Goal: Task Accomplishment & Management: Use online tool/utility

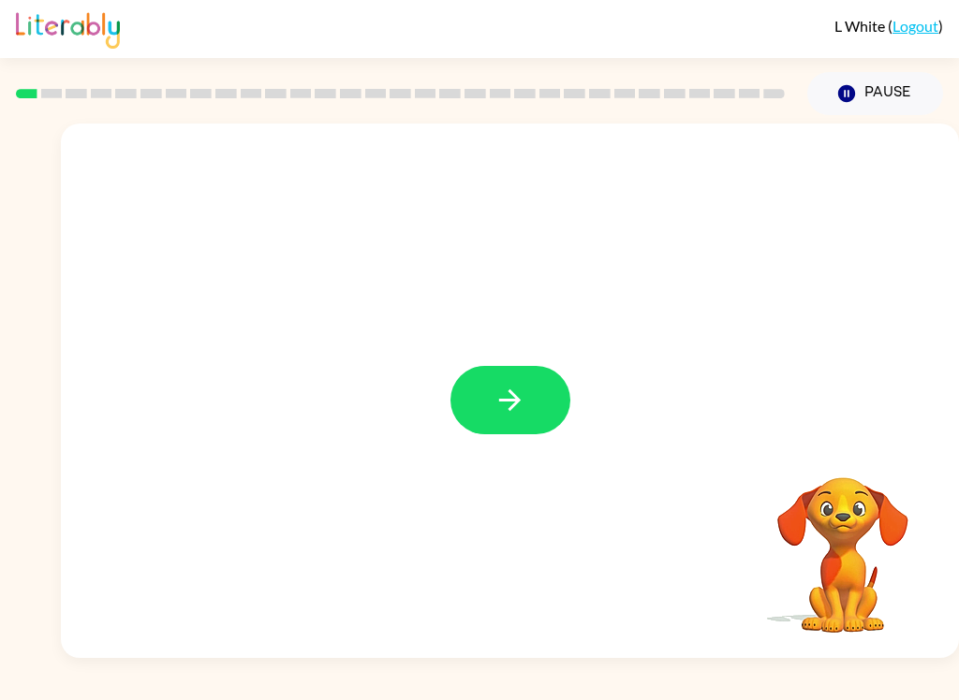
click at [540, 403] on button "button" at bounding box center [510, 400] width 120 height 68
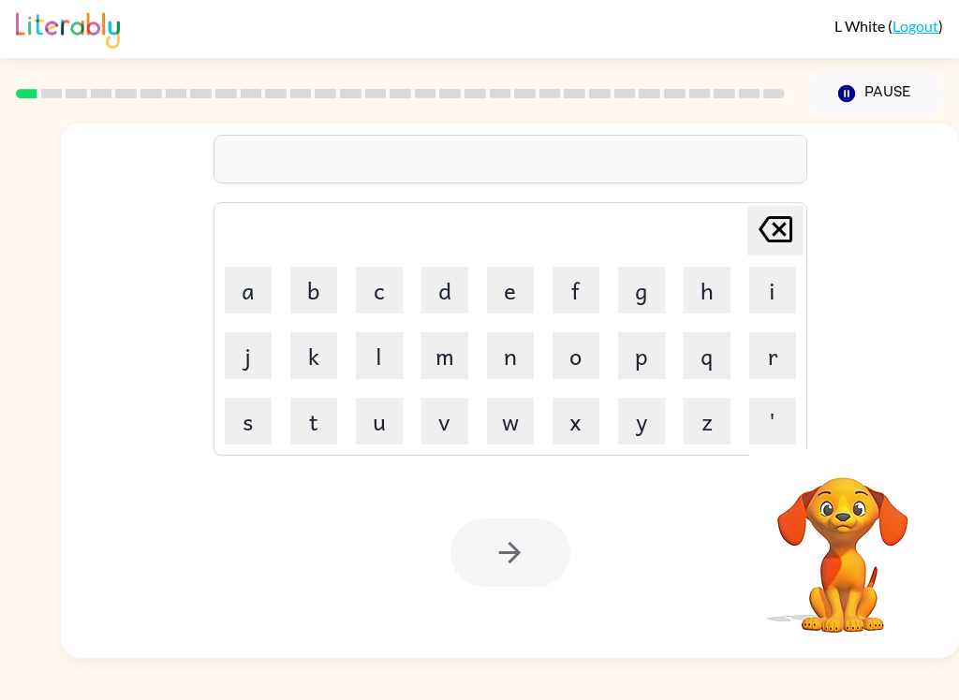
click at [306, 306] on button "b" at bounding box center [313, 290] width 47 height 47
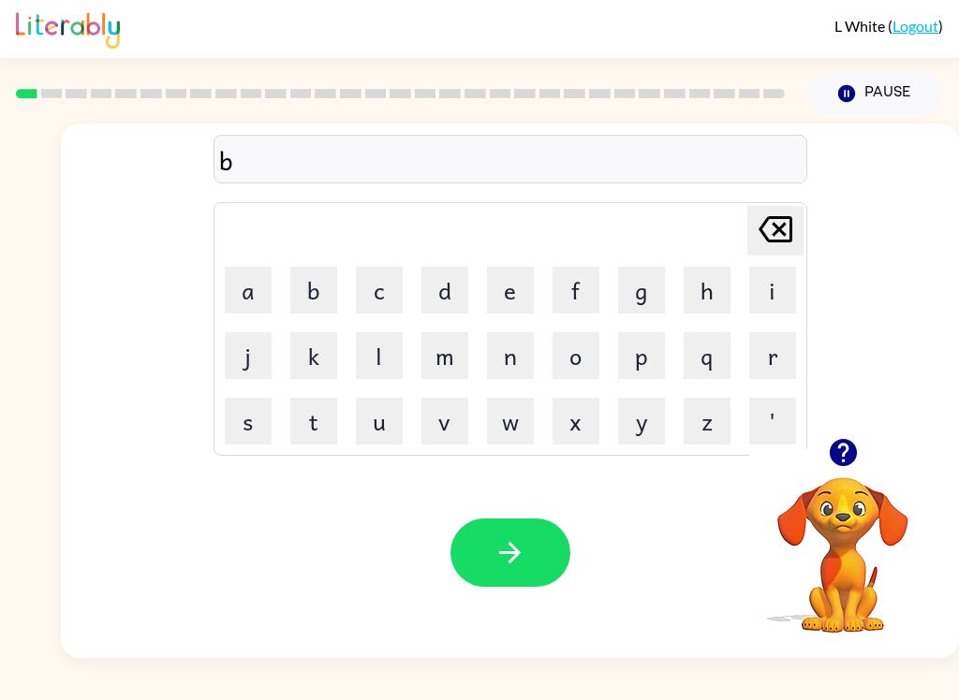
click at [593, 347] on button "o" at bounding box center [575, 355] width 47 height 47
click at [761, 334] on button "r" at bounding box center [772, 355] width 47 height 47
click at [440, 279] on button "d" at bounding box center [444, 290] width 47 height 47
click at [512, 290] on button "e" at bounding box center [510, 290] width 47 height 47
click at [771, 359] on button "r" at bounding box center [772, 355] width 47 height 47
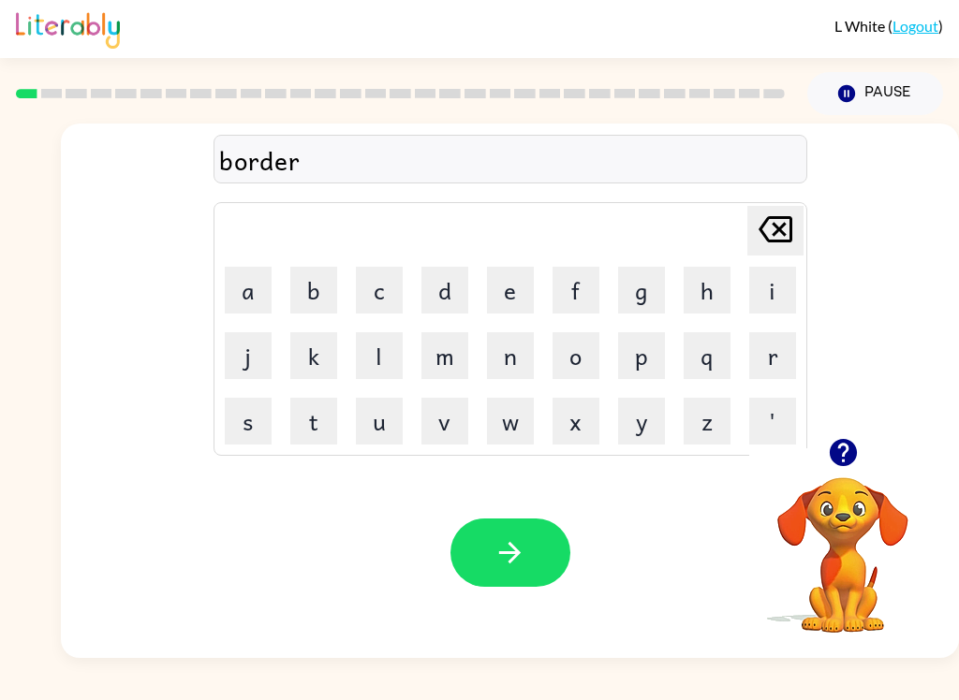
click at [500, 554] on icon "button" at bounding box center [510, 553] width 22 height 22
click at [388, 288] on button "c" at bounding box center [379, 290] width 47 height 47
click at [567, 356] on button "o" at bounding box center [575, 355] width 47 height 47
click at [512, 427] on button "w" at bounding box center [510, 421] width 47 height 47
click at [388, 425] on button "u" at bounding box center [379, 421] width 47 height 47
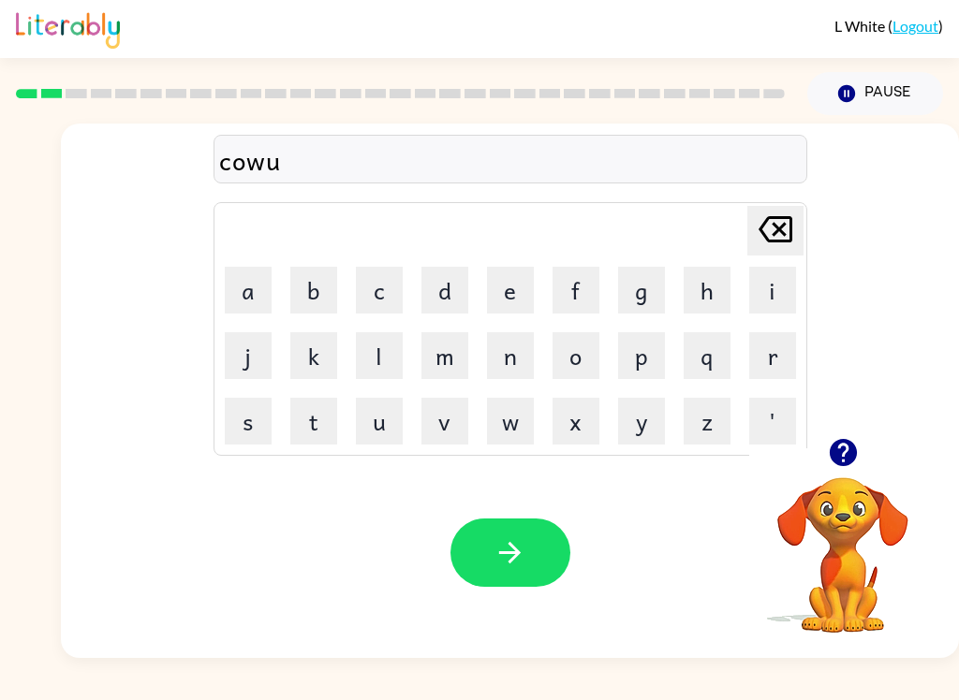
click at [771, 231] on icon "[PERSON_NAME] last character input" at bounding box center [775, 229] width 45 height 45
click at [522, 357] on button "n" at bounding box center [510, 355] width 47 height 47
click at [292, 417] on button "t" at bounding box center [313, 421] width 47 height 47
click at [473, 566] on button "button" at bounding box center [510, 553] width 120 height 68
click at [375, 365] on button "l" at bounding box center [379, 355] width 47 height 47
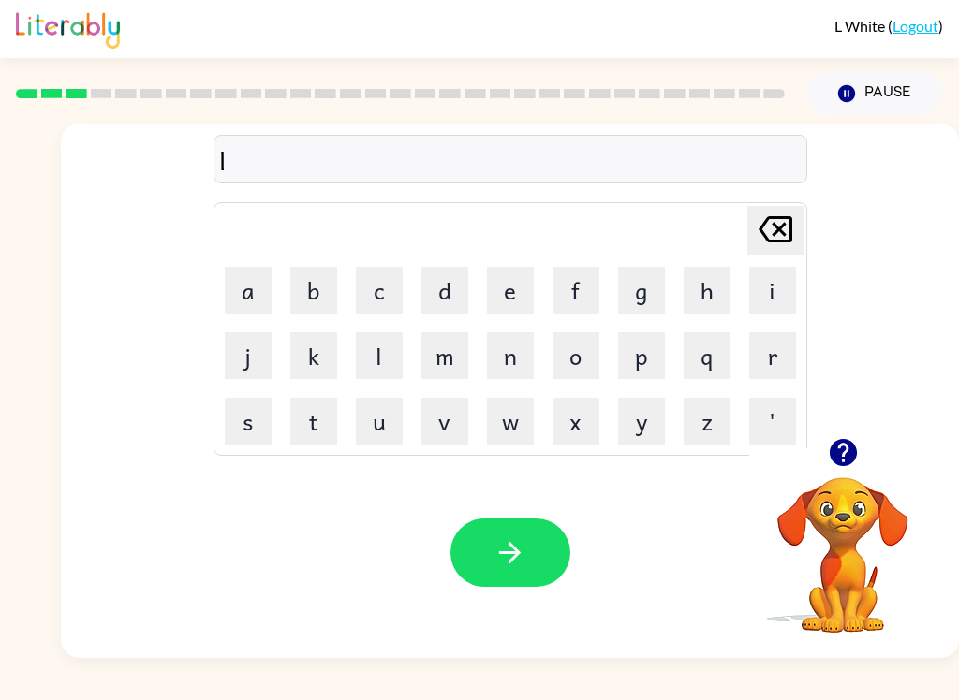
click at [564, 356] on button "o" at bounding box center [575, 355] width 47 height 47
click at [841, 453] on icon "button" at bounding box center [842, 452] width 27 height 27
click at [387, 310] on button "c" at bounding box center [379, 290] width 47 height 47
click at [239, 289] on button "a" at bounding box center [248, 290] width 47 height 47
click at [303, 443] on button "t" at bounding box center [313, 421] width 47 height 47
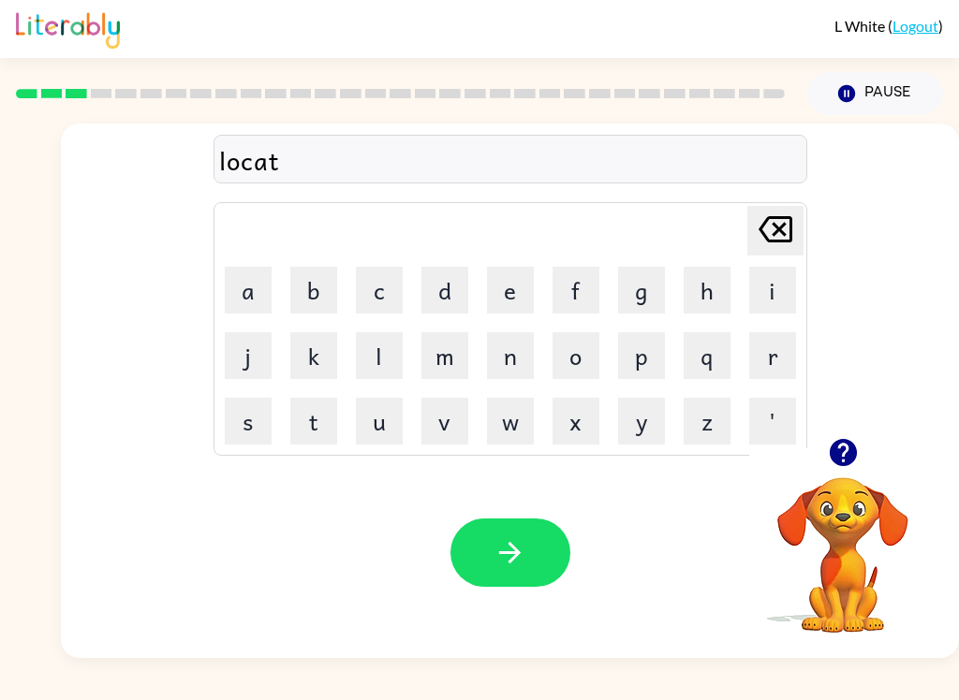
click at [505, 287] on button "e" at bounding box center [510, 290] width 47 height 47
click at [765, 240] on icon at bounding box center [775, 229] width 34 height 26
click at [765, 239] on icon at bounding box center [775, 229] width 34 height 26
click at [782, 223] on icon "[PERSON_NAME] last character input" at bounding box center [775, 229] width 45 height 45
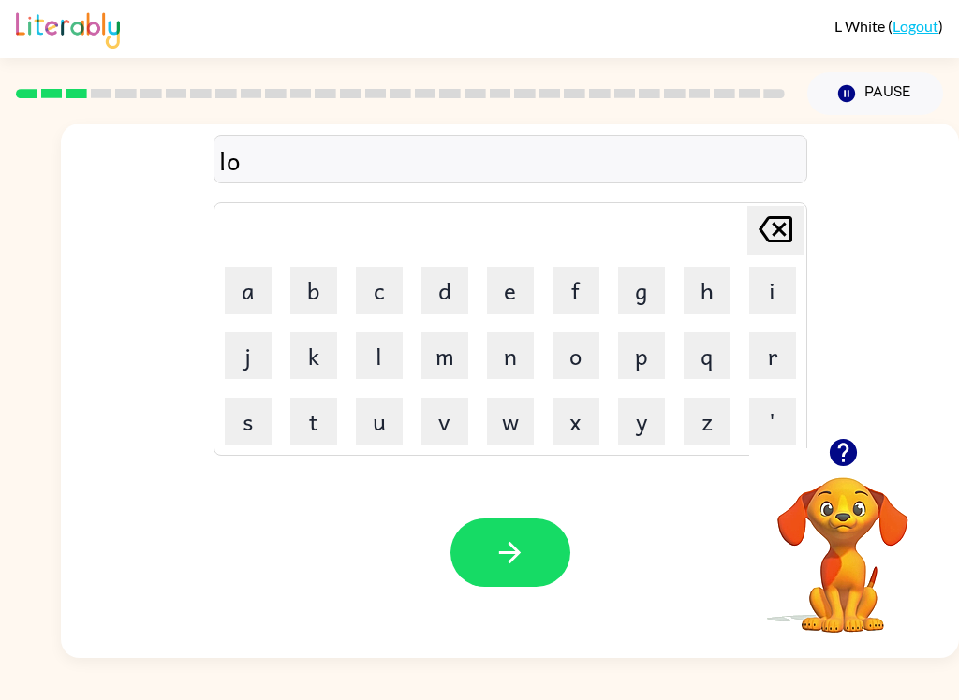
click at [300, 365] on button "k" at bounding box center [313, 355] width 47 height 47
click at [256, 290] on button "a" at bounding box center [248, 290] width 47 height 47
click at [758, 231] on icon "[PERSON_NAME] last character input" at bounding box center [775, 229] width 45 height 45
click at [764, 233] on icon "[PERSON_NAME] last character input" at bounding box center [775, 229] width 45 height 45
click at [380, 281] on button "c" at bounding box center [379, 290] width 47 height 47
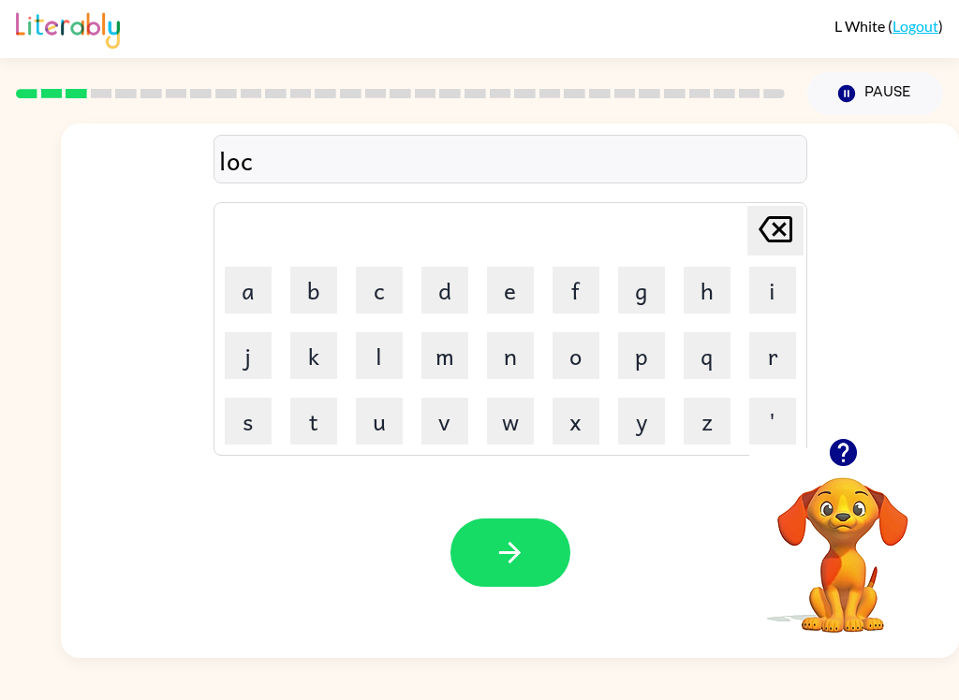
click at [297, 364] on button "k" at bounding box center [313, 355] width 47 height 47
click at [243, 295] on button "a" at bounding box center [248, 290] width 47 height 47
click at [308, 435] on button "t" at bounding box center [313, 421] width 47 height 47
click at [549, 533] on button "button" at bounding box center [510, 553] width 120 height 68
click at [314, 414] on button "t" at bounding box center [313, 421] width 47 height 47
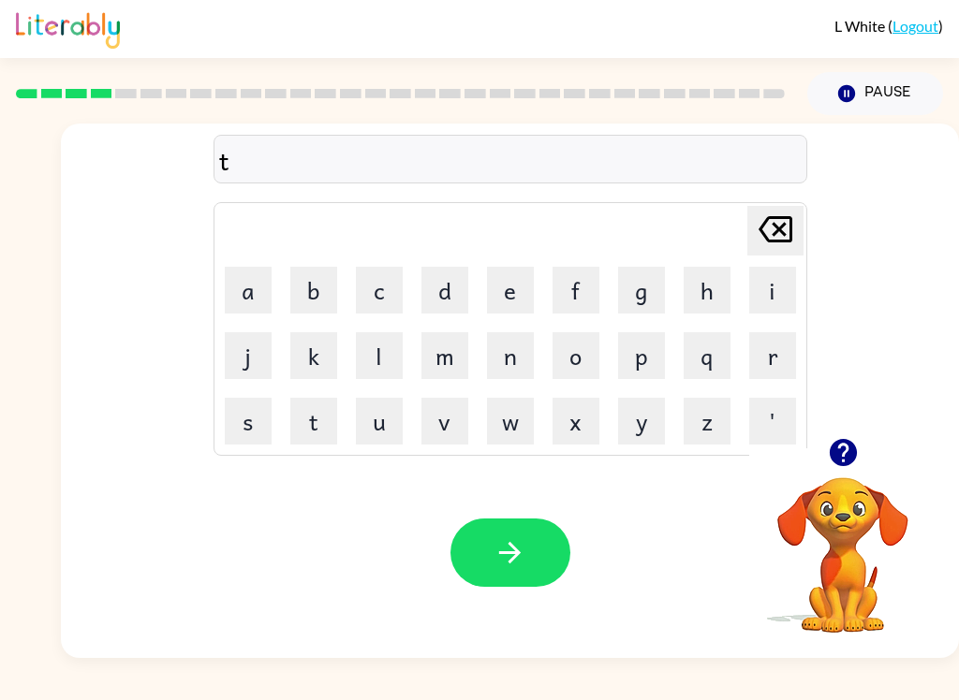
click at [508, 434] on button "w" at bounding box center [510, 421] width 47 height 47
click at [764, 292] on button "i" at bounding box center [772, 290] width 47 height 47
click at [518, 348] on button "n" at bounding box center [510, 355] width 47 height 47
click at [526, 522] on button "button" at bounding box center [510, 553] width 120 height 68
click at [506, 354] on button "n" at bounding box center [510, 355] width 47 height 47
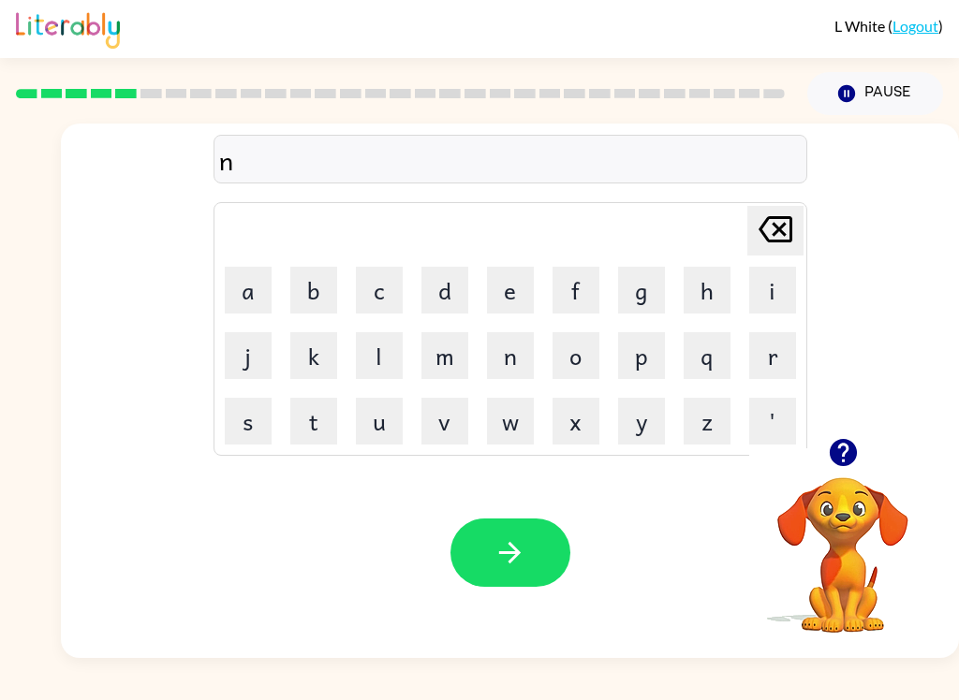
click at [508, 280] on button "e" at bounding box center [510, 290] width 47 height 47
click at [766, 360] on button "r" at bounding box center [772, 355] width 47 height 47
click at [244, 291] on button "a" at bounding box center [248, 290] width 47 height 47
click at [374, 375] on button "l" at bounding box center [379, 355] width 47 height 47
click at [514, 281] on button "e" at bounding box center [510, 290] width 47 height 47
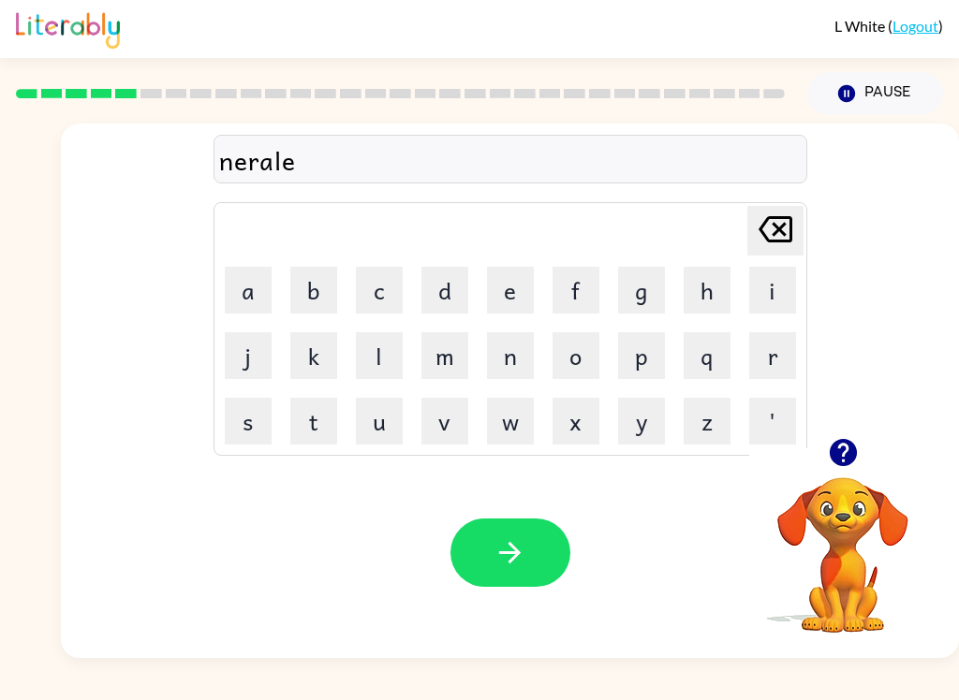
click at [537, 535] on button "button" at bounding box center [510, 553] width 120 height 68
click at [309, 290] on button "b" at bounding box center [313, 290] width 47 height 47
click at [706, 288] on button "h" at bounding box center [707, 290] width 47 height 47
click at [780, 297] on button "i" at bounding box center [772, 290] width 47 height 47
click at [522, 356] on button "n" at bounding box center [510, 355] width 47 height 47
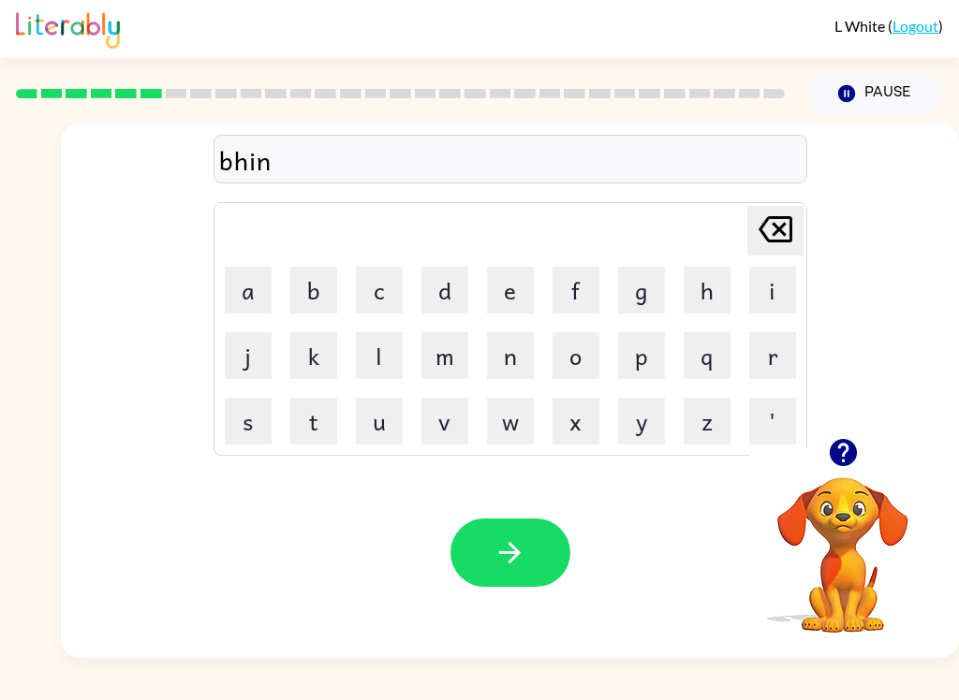
click at [467, 279] on button "d" at bounding box center [444, 290] width 47 height 47
click at [533, 289] on button "e" at bounding box center [510, 290] width 47 height 47
click at [529, 539] on button "button" at bounding box center [510, 553] width 120 height 68
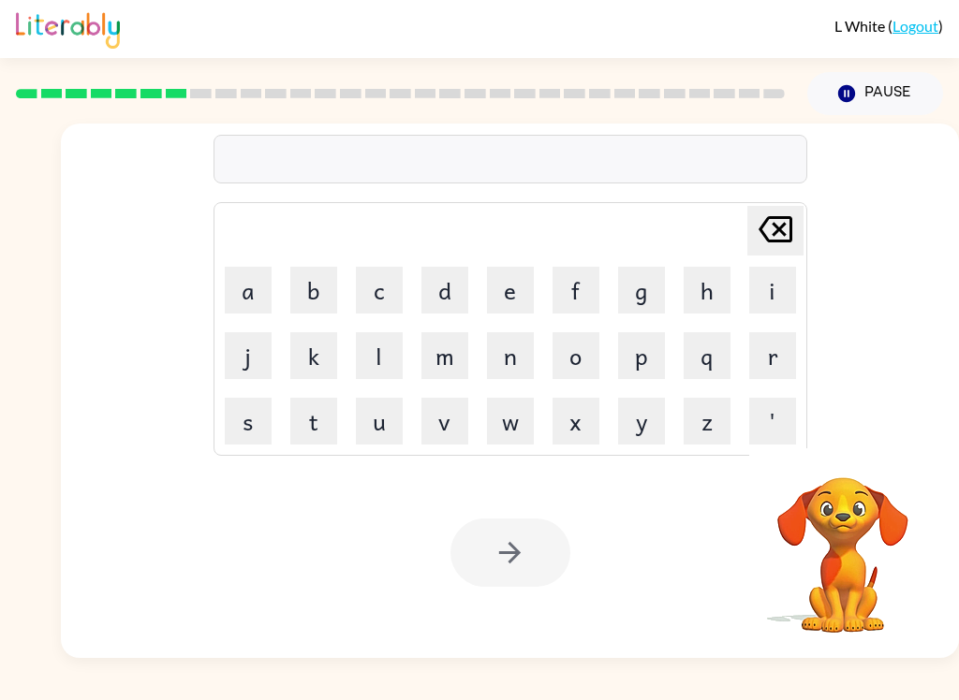
click at [305, 423] on button "t" at bounding box center [313, 421] width 47 height 47
click at [759, 337] on button "r" at bounding box center [772, 355] width 47 height 47
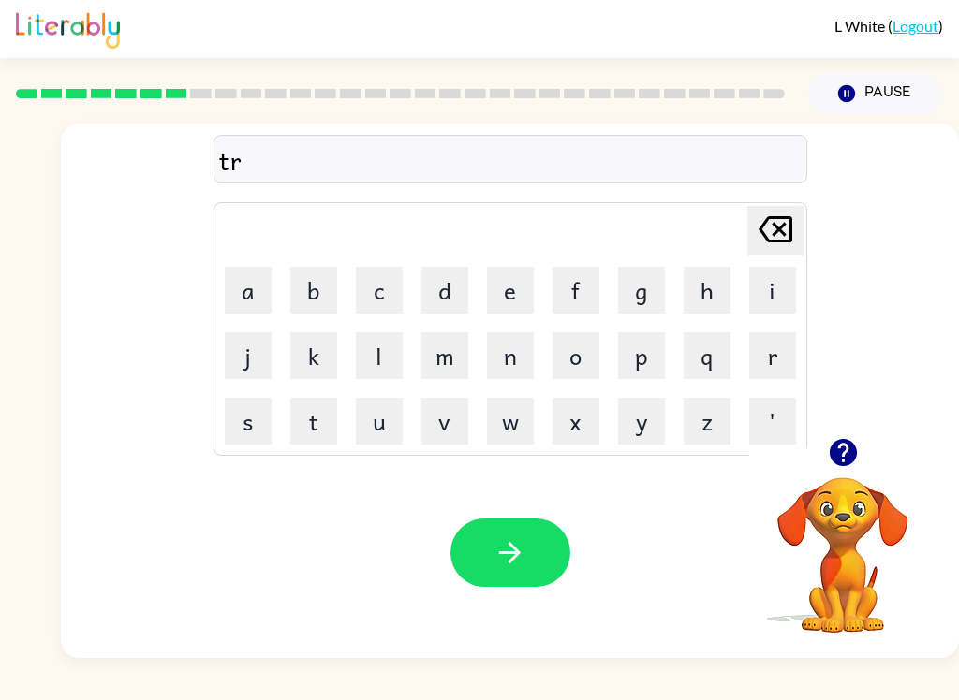
click at [363, 294] on button "c" at bounding box center [379, 290] width 47 height 47
click at [309, 369] on button "k" at bounding box center [313, 355] width 47 height 47
click at [376, 356] on button "l" at bounding box center [379, 355] width 47 height 47
click at [777, 227] on icon at bounding box center [775, 229] width 34 height 26
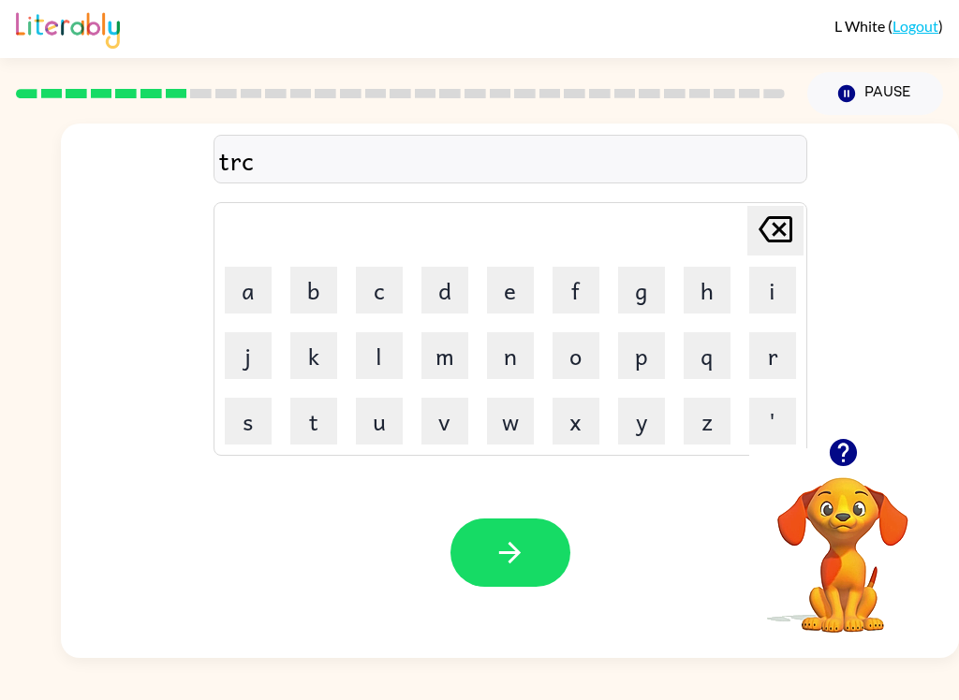
click at [777, 228] on icon at bounding box center [775, 229] width 34 height 26
click at [766, 282] on button "i" at bounding box center [772, 290] width 47 height 47
click at [382, 301] on button "c" at bounding box center [379, 290] width 47 height 47
click at [303, 366] on button "k" at bounding box center [313, 355] width 47 height 47
click at [376, 362] on button "l" at bounding box center [379, 355] width 47 height 47
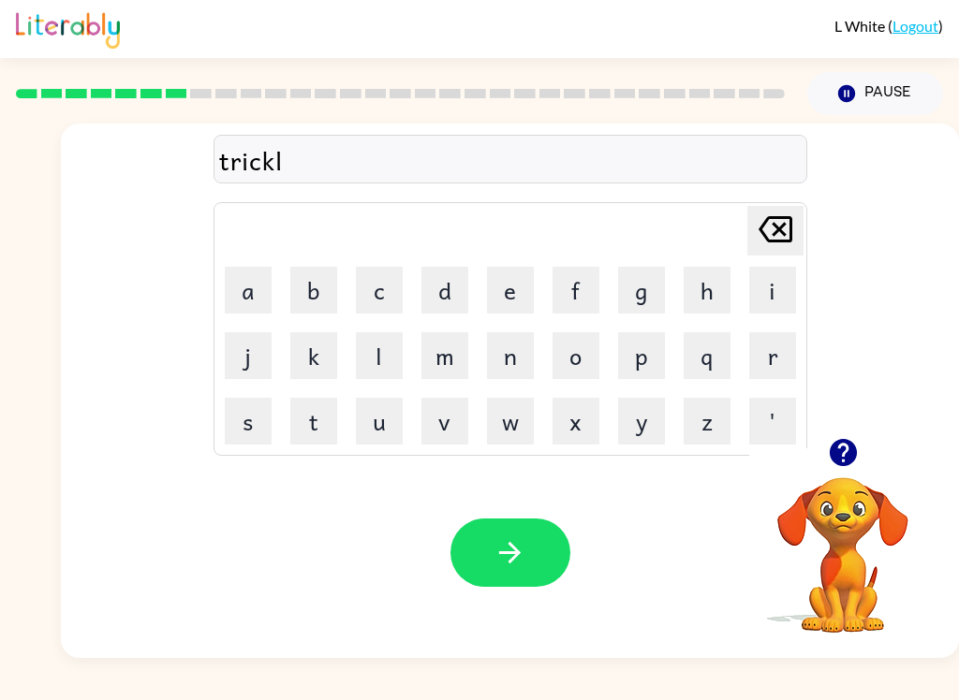
click at [521, 544] on icon "button" at bounding box center [509, 553] width 33 height 33
click at [772, 288] on button "i" at bounding box center [772, 290] width 47 height 47
click at [777, 235] on icon "[PERSON_NAME] last character input" at bounding box center [775, 229] width 45 height 45
click at [498, 354] on button "n" at bounding box center [510, 355] width 47 height 47
click at [778, 227] on icon "[PERSON_NAME] last character input" at bounding box center [775, 229] width 45 height 45
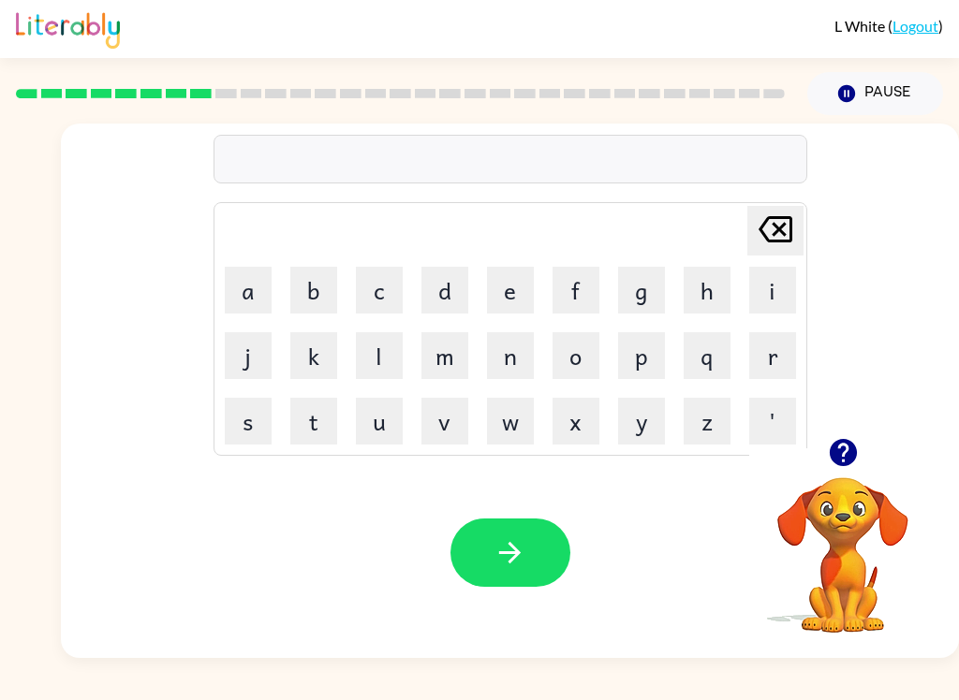
click at [441, 346] on button "m" at bounding box center [444, 355] width 47 height 47
click at [783, 288] on button "i" at bounding box center [772, 290] width 47 height 47
click at [771, 347] on button "r" at bounding box center [772, 355] width 47 height 47
click at [248, 293] on button "a" at bounding box center [248, 290] width 47 height 47
click at [309, 360] on button "k" at bounding box center [313, 355] width 47 height 47
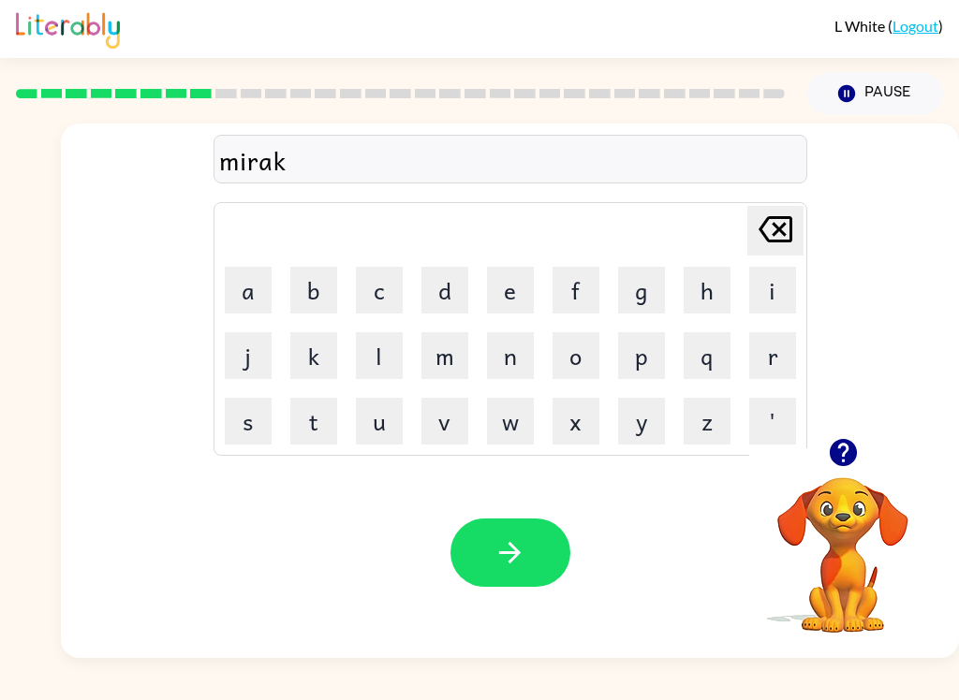
click at [378, 343] on button "l" at bounding box center [379, 355] width 47 height 47
click at [509, 530] on button "button" at bounding box center [510, 553] width 120 height 68
click at [511, 357] on button "n" at bounding box center [510, 355] width 47 height 47
click at [775, 287] on button "i" at bounding box center [772, 290] width 47 height 47
click at [455, 362] on button "m" at bounding box center [444, 355] width 47 height 47
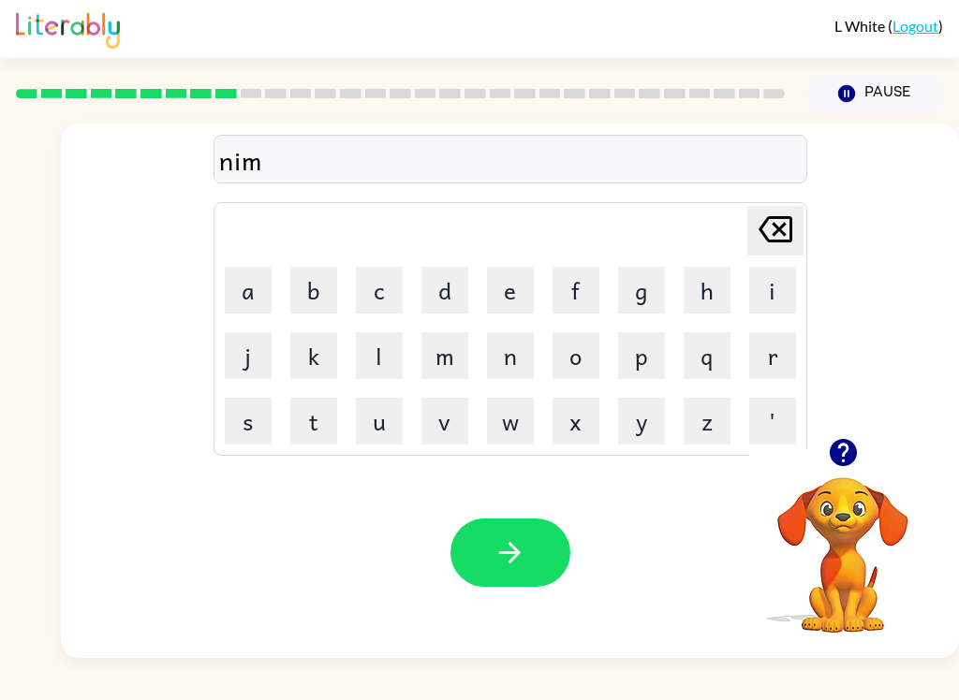
click at [307, 287] on button "b" at bounding box center [313, 290] width 47 height 47
click at [376, 375] on button "l" at bounding box center [379, 355] width 47 height 47
click at [517, 524] on button "button" at bounding box center [510, 553] width 120 height 68
click at [375, 426] on button "u" at bounding box center [379, 421] width 47 height 47
click at [508, 350] on button "n" at bounding box center [510, 355] width 47 height 47
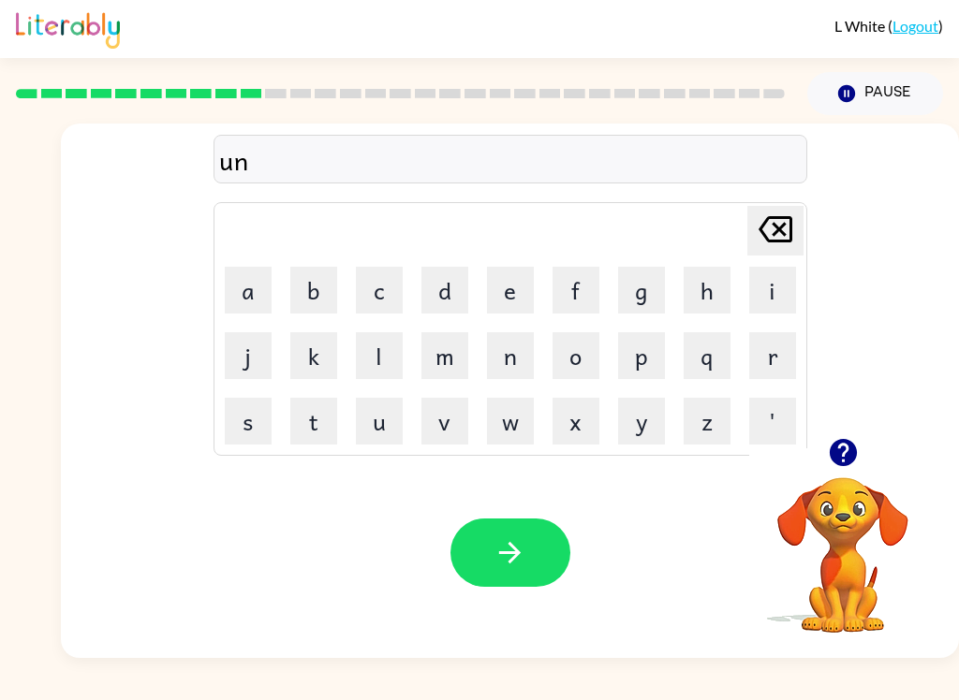
click at [574, 282] on button "f" at bounding box center [575, 290] width 47 height 47
click at [377, 363] on button "l" at bounding box center [379, 355] width 47 height 47
click at [572, 361] on button "o" at bounding box center [575, 355] width 47 height 47
click at [441, 308] on button "d" at bounding box center [444, 290] width 47 height 47
click at [513, 539] on icon "button" at bounding box center [509, 553] width 33 height 33
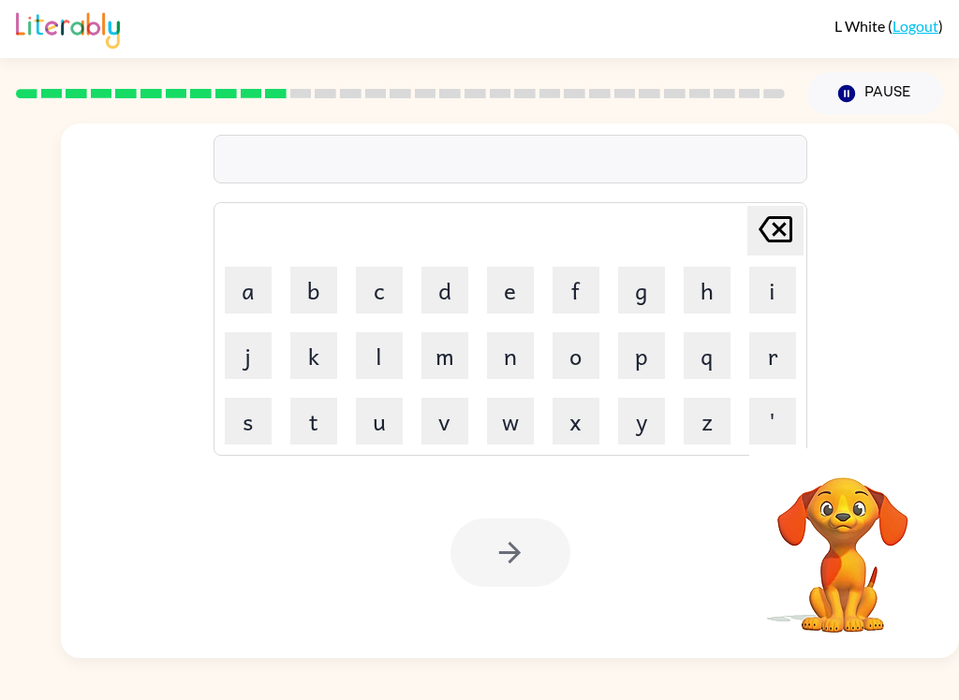
click at [443, 422] on button "v" at bounding box center [444, 421] width 47 height 47
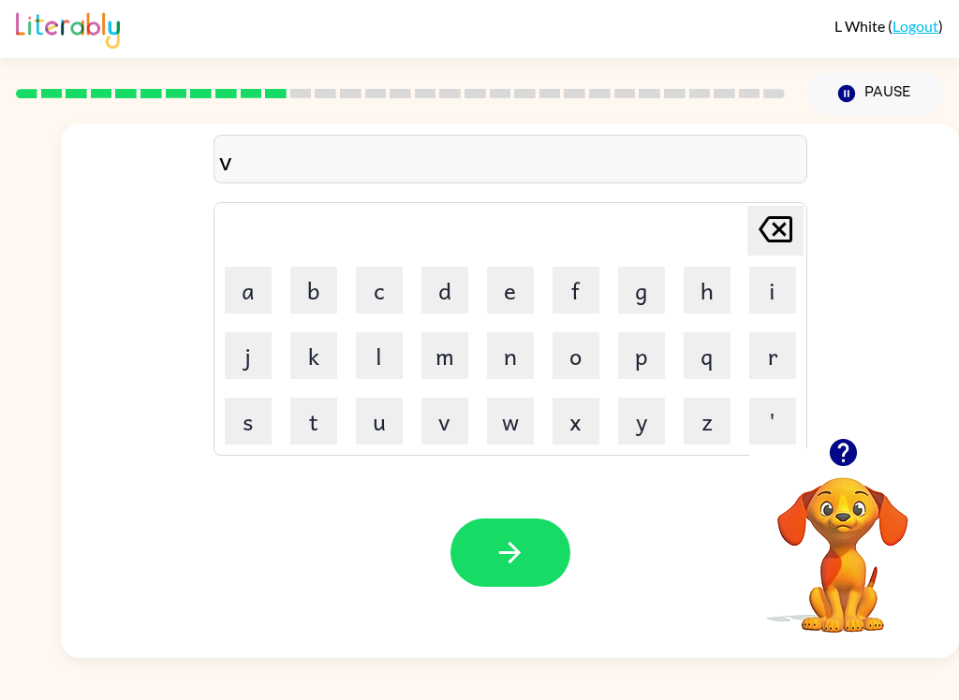
click at [573, 360] on button "o" at bounding box center [575, 355] width 47 height 47
click at [304, 437] on button "t" at bounding box center [313, 421] width 47 height 47
click at [503, 280] on button "e" at bounding box center [510, 290] width 47 height 47
click at [526, 547] on button "button" at bounding box center [510, 553] width 120 height 68
click at [329, 279] on button "b" at bounding box center [313, 290] width 47 height 47
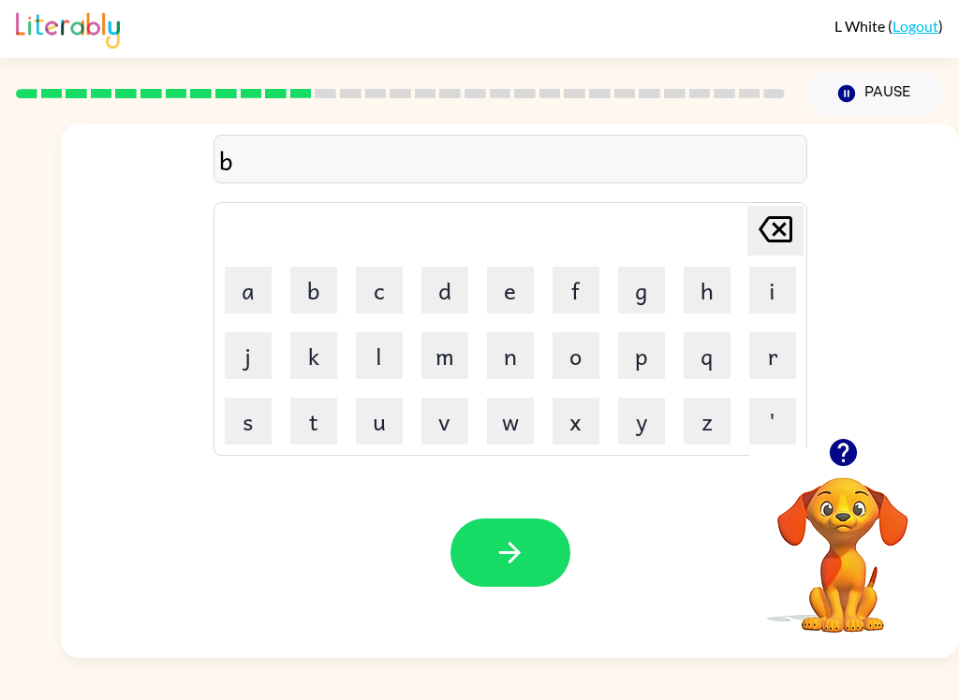
click at [498, 278] on button "e" at bounding box center [510, 290] width 47 height 47
click at [437, 272] on button "d" at bounding box center [444, 290] width 47 height 47
click at [303, 424] on button "t" at bounding box center [313, 421] width 47 height 47
click at [770, 282] on button "i" at bounding box center [772, 290] width 47 height 47
click at [456, 351] on button "m" at bounding box center [444, 355] width 47 height 47
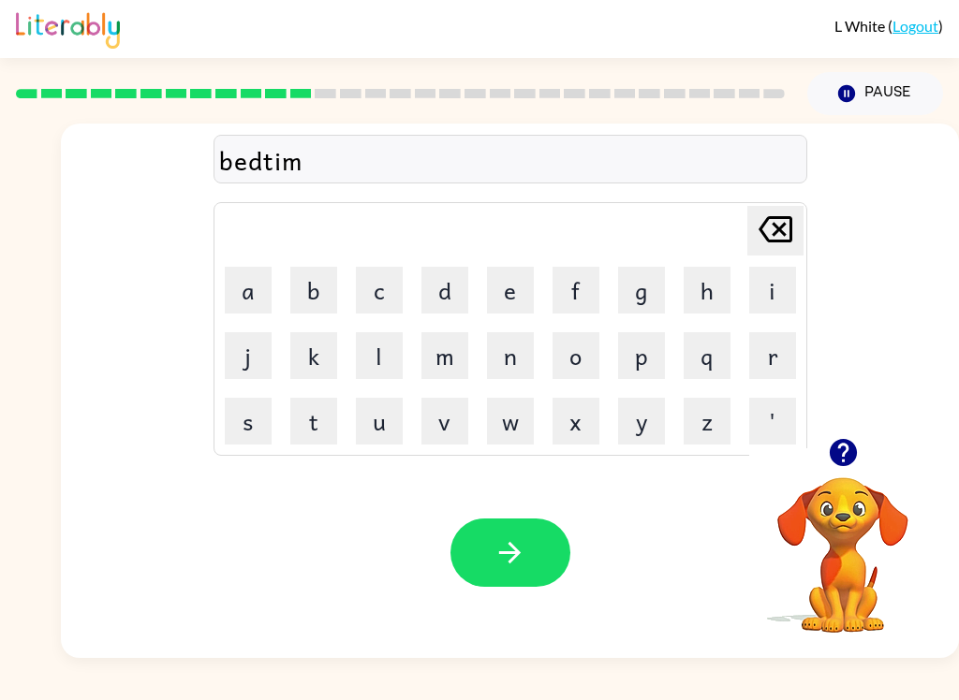
click at [508, 287] on button "e" at bounding box center [510, 290] width 47 height 47
click at [523, 541] on icon "button" at bounding box center [509, 553] width 33 height 33
click at [841, 457] on icon "button" at bounding box center [842, 452] width 27 height 27
click at [576, 287] on button "f" at bounding box center [575, 290] width 47 height 47
click at [761, 280] on button "i" at bounding box center [772, 290] width 47 height 47
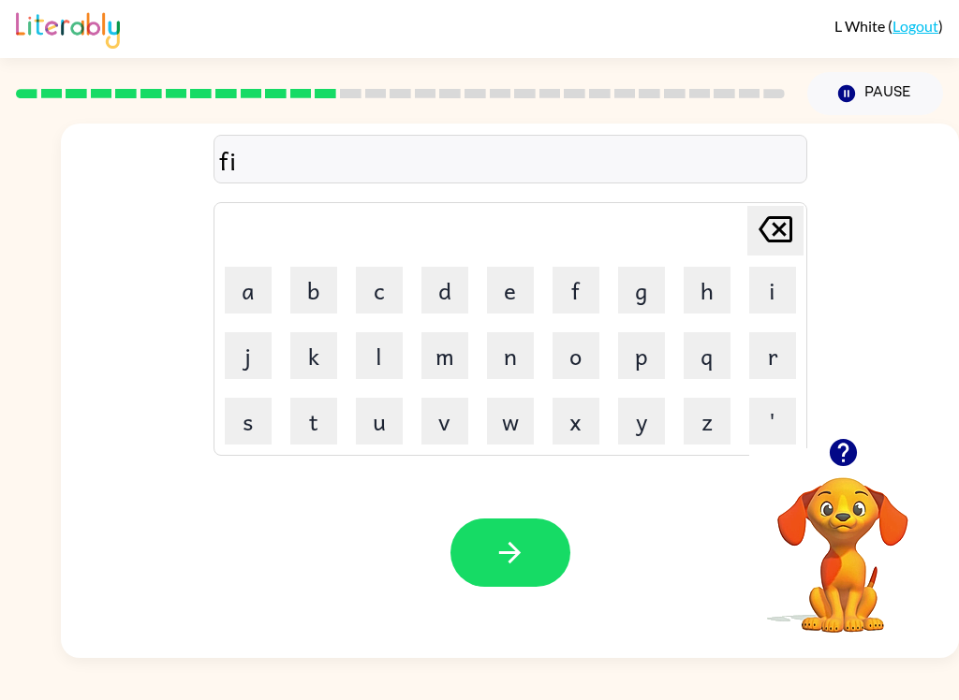
click at [300, 424] on button "t" at bounding box center [313, 421] width 47 height 47
click at [511, 359] on button "n" at bounding box center [510, 355] width 47 height 47
click at [764, 308] on button "i" at bounding box center [772, 290] width 47 height 47
click at [244, 433] on button "s" at bounding box center [248, 421] width 47 height 47
click at [527, 566] on button "button" at bounding box center [510, 553] width 120 height 68
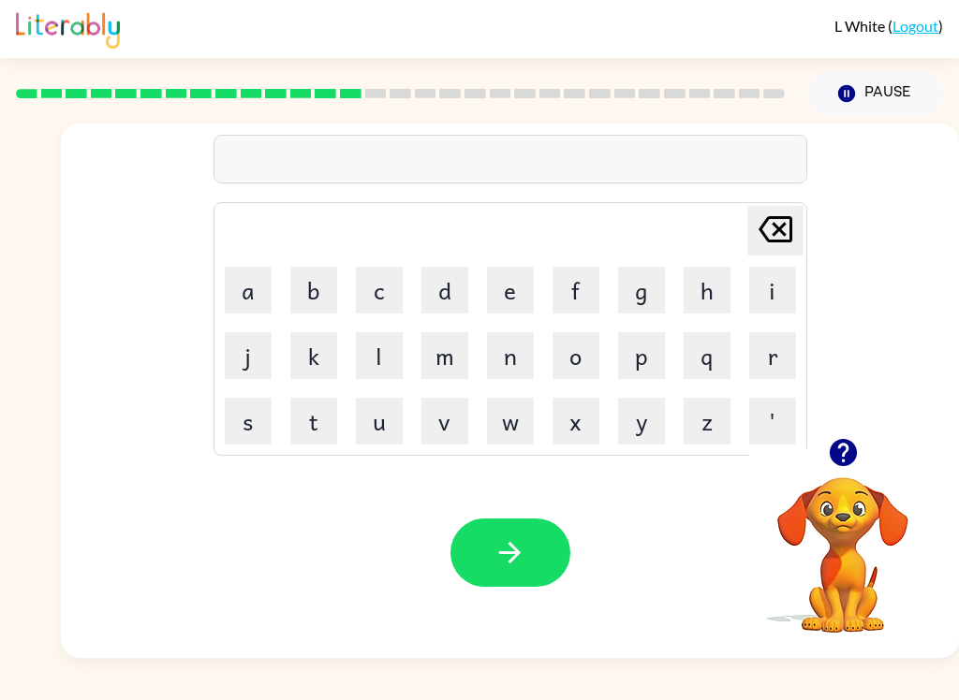
click at [446, 284] on button "d" at bounding box center [444, 290] width 47 height 47
click at [385, 368] on button "l" at bounding box center [379, 355] width 47 height 47
click at [251, 295] on button "a" at bounding box center [248, 290] width 47 height 47
click at [641, 427] on button "y" at bounding box center [641, 421] width 47 height 47
click at [764, 222] on icon at bounding box center [775, 229] width 34 height 26
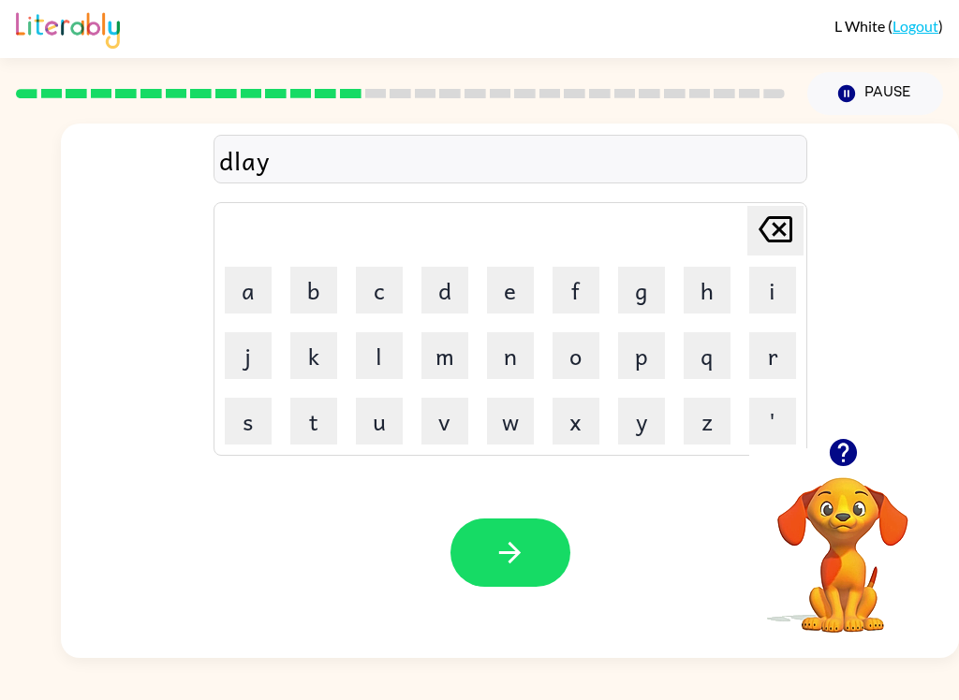
click at [763, 221] on icon "[PERSON_NAME] last character input" at bounding box center [775, 229] width 45 height 45
click at [758, 218] on icon "[PERSON_NAME] last character input" at bounding box center [775, 229] width 45 height 45
click at [758, 229] on icon "[PERSON_NAME] last character input" at bounding box center [775, 229] width 45 height 45
click at [435, 283] on button "d" at bounding box center [444, 290] width 47 height 47
click at [438, 286] on button "d" at bounding box center [444, 290] width 47 height 47
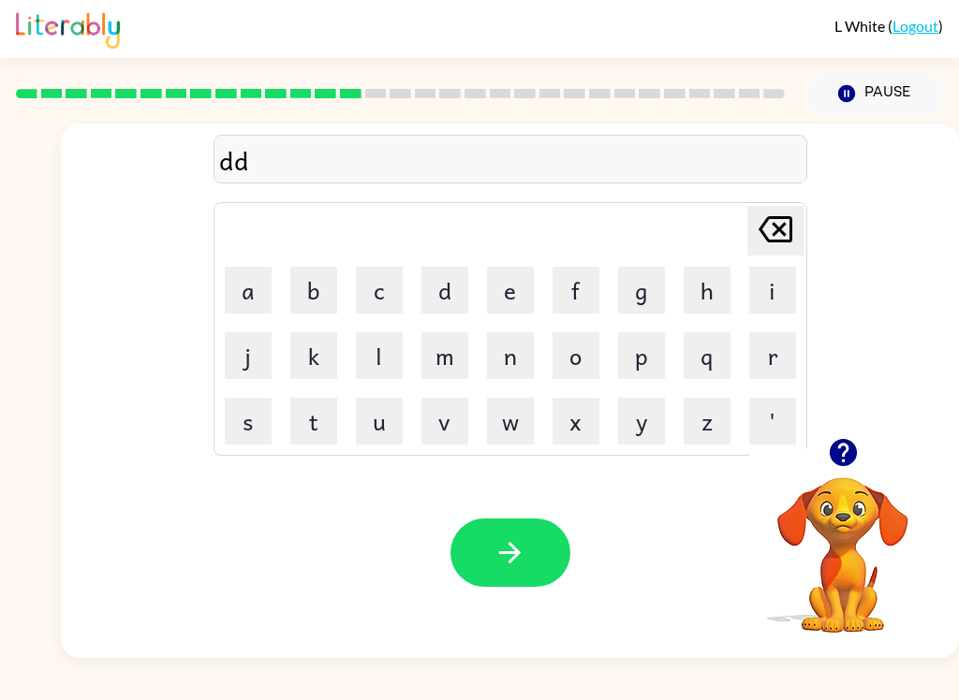
click at [441, 302] on button "d" at bounding box center [444, 290] width 47 height 47
click at [440, 302] on button "d" at bounding box center [444, 290] width 47 height 47
click at [442, 313] on button "d" at bounding box center [444, 290] width 47 height 47
click at [441, 313] on button "d" at bounding box center [444, 290] width 47 height 47
click at [448, 303] on button "d" at bounding box center [444, 290] width 47 height 47
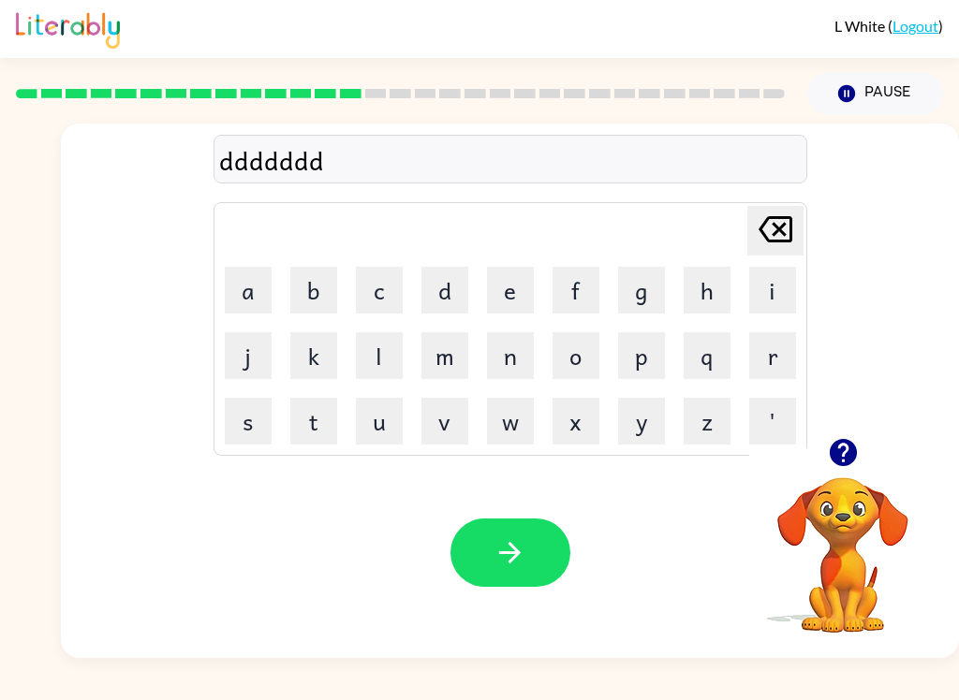
click at [447, 303] on button "d" at bounding box center [444, 290] width 47 height 47
click at [446, 284] on button "d" at bounding box center [444, 290] width 47 height 47
click at [767, 219] on icon at bounding box center [775, 229] width 34 height 26
click at [771, 220] on icon "[PERSON_NAME] last character input" at bounding box center [775, 229] width 45 height 45
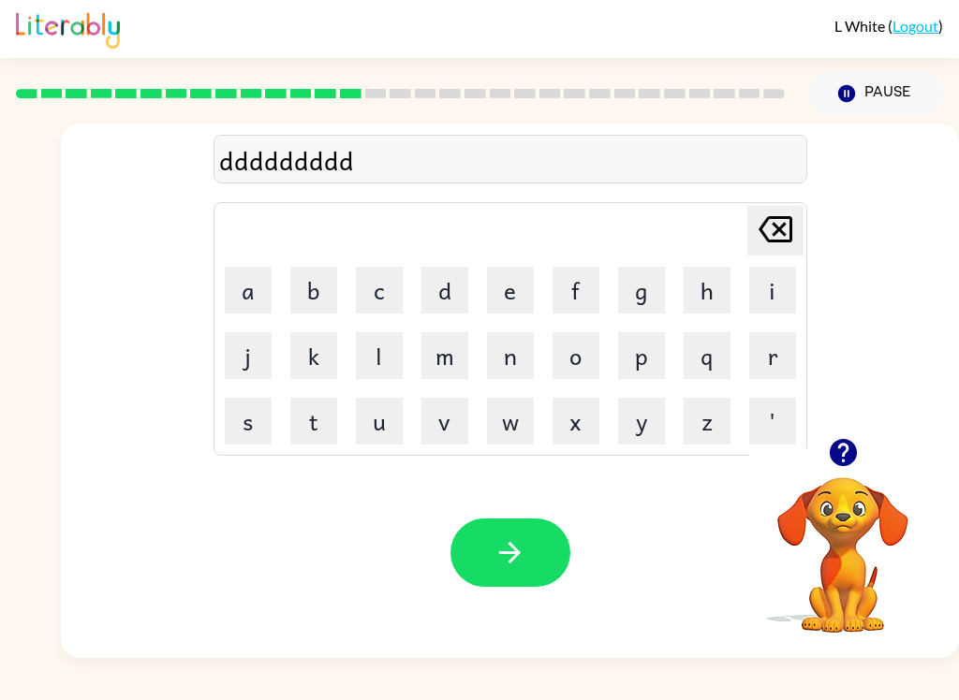
click at [771, 220] on icon "[PERSON_NAME] last character input" at bounding box center [775, 229] width 45 height 45
click at [766, 223] on icon at bounding box center [775, 229] width 34 height 26
click at [765, 222] on icon at bounding box center [775, 229] width 34 height 26
click at [761, 213] on icon "[PERSON_NAME] last character input" at bounding box center [775, 229] width 45 height 45
click at [760, 213] on icon "[PERSON_NAME] last character input" at bounding box center [775, 229] width 45 height 45
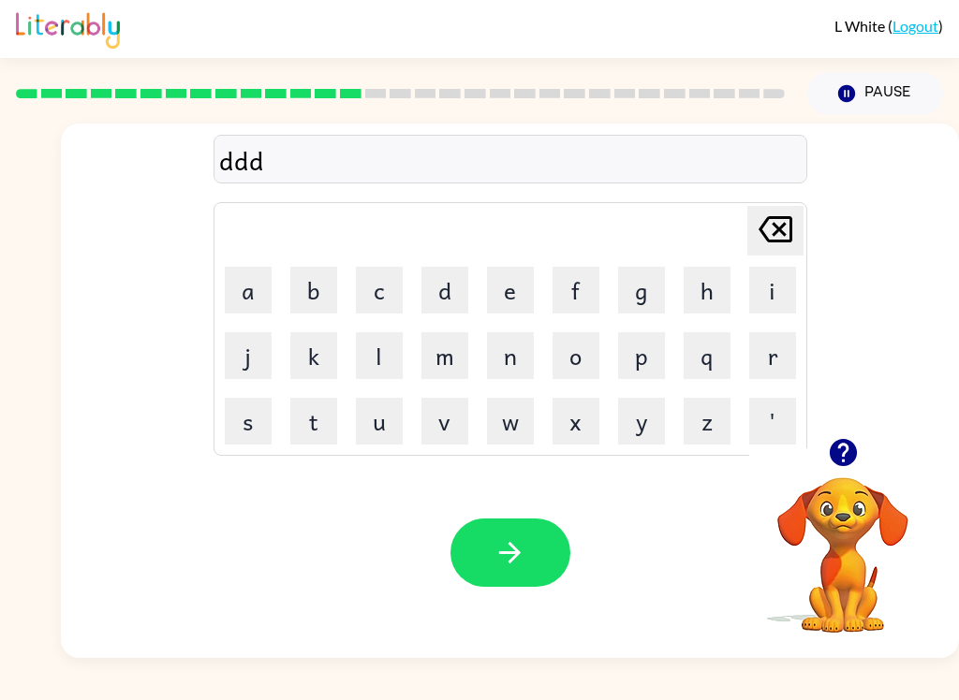
click at [754, 221] on icon "[PERSON_NAME] last character input" at bounding box center [775, 229] width 45 height 45
click at [753, 220] on icon "[PERSON_NAME] last character input" at bounding box center [775, 229] width 45 height 45
click at [385, 355] on button "l" at bounding box center [379, 355] width 47 height 47
click at [245, 278] on button "a" at bounding box center [248, 290] width 47 height 47
click at [647, 424] on button "y" at bounding box center [641, 421] width 47 height 47
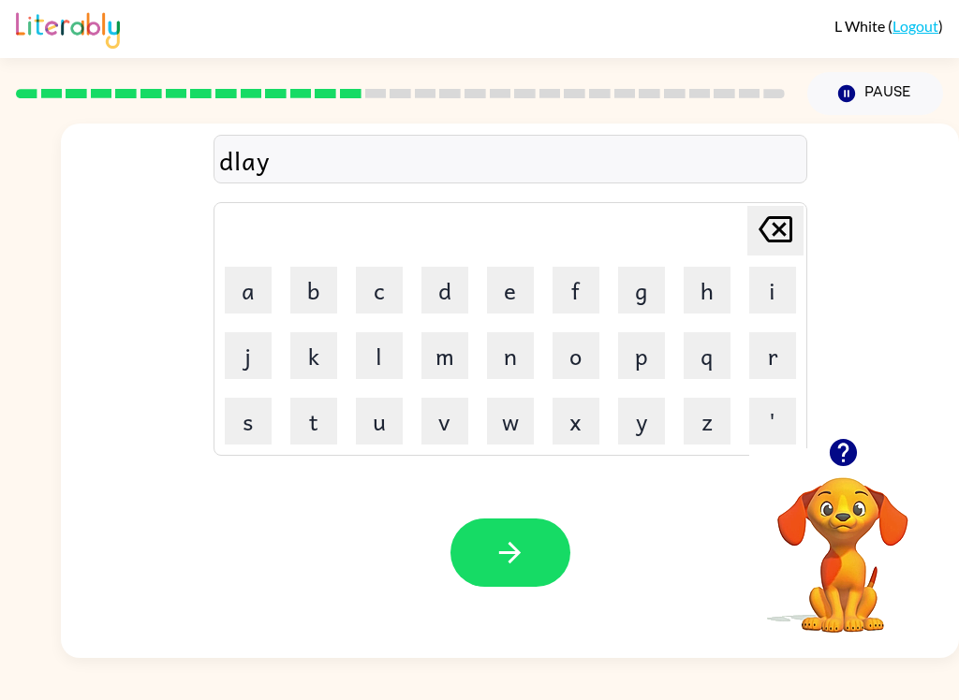
click at [518, 276] on button "e" at bounding box center [510, 290] width 47 height 47
click at [521, 537] on button "button" at bounding box center [510, 553] width 120 height 68
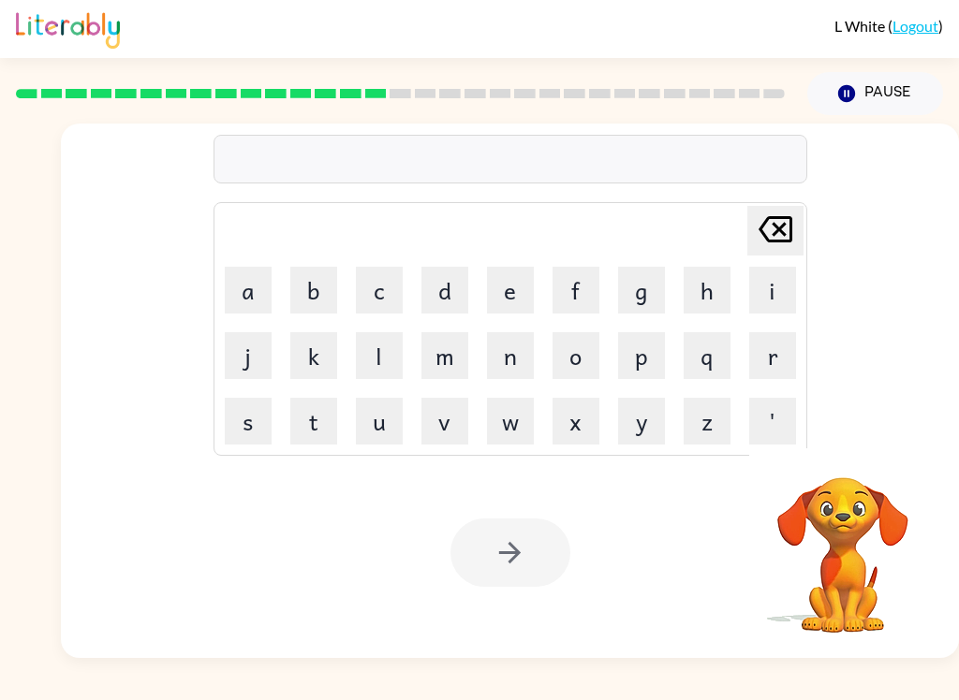
click at [309, 430] on button "t" at bounding box center [313, 421] width 47 height 47
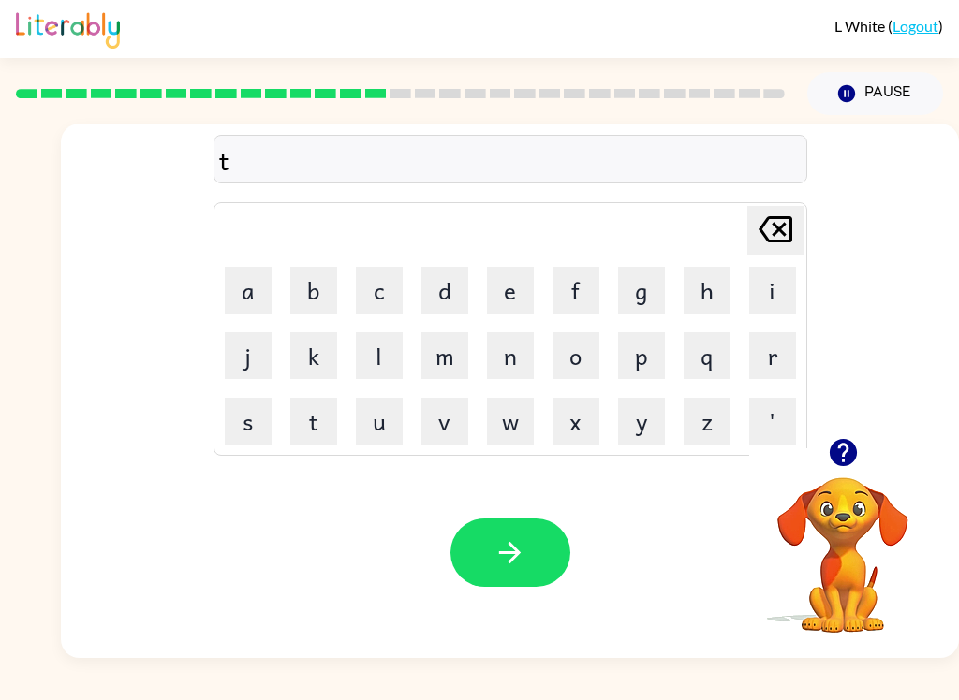
click at [767, 356] on button "r" at bounding box center [772, 355] width 47 height 47
click at [851, 443] on icon "button" at bounding box center [843, 452] width 33 height 33
click at [237, 286] on button "a" at bounding box center [248, 290] width 47 height 47
click at [783, 223] on icon "[PERSON_NAME] last character input" at bounding box center [775, 229] width 45 height 45
click at [439, 348] on button "m" at bounding box center [444, 355] width 47 height 47
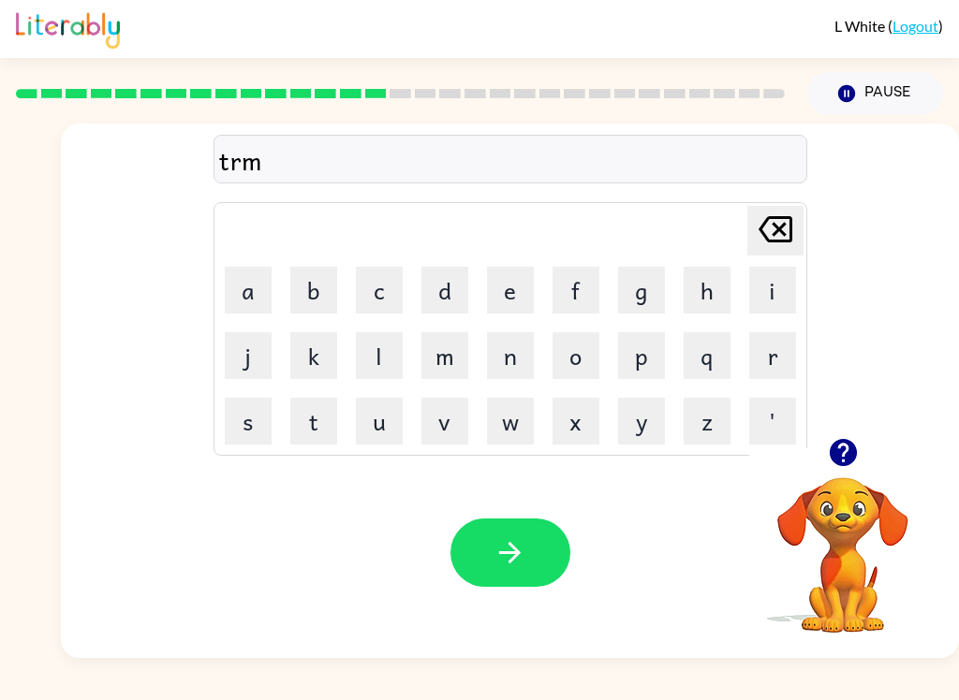
click at [776, 236] on icon "[PERSON_NAME] last character input" at bounding box center [775, 229] width 45 height 45
click at [776, 277] on button "i" at bounding box center [772, 290] width 47 height 47
click at [434, 353] on button "m" at bounding box center [444, 355] width 47 height 47
click at [763, 230] on icon "[PERSON_NAME] last character input" at bounding box center [775, 229] width 45 height 45
click at [762, 229] on icon "[PERSON_NAME] last character input" at bounding box center [775, 229] width 45 height 45
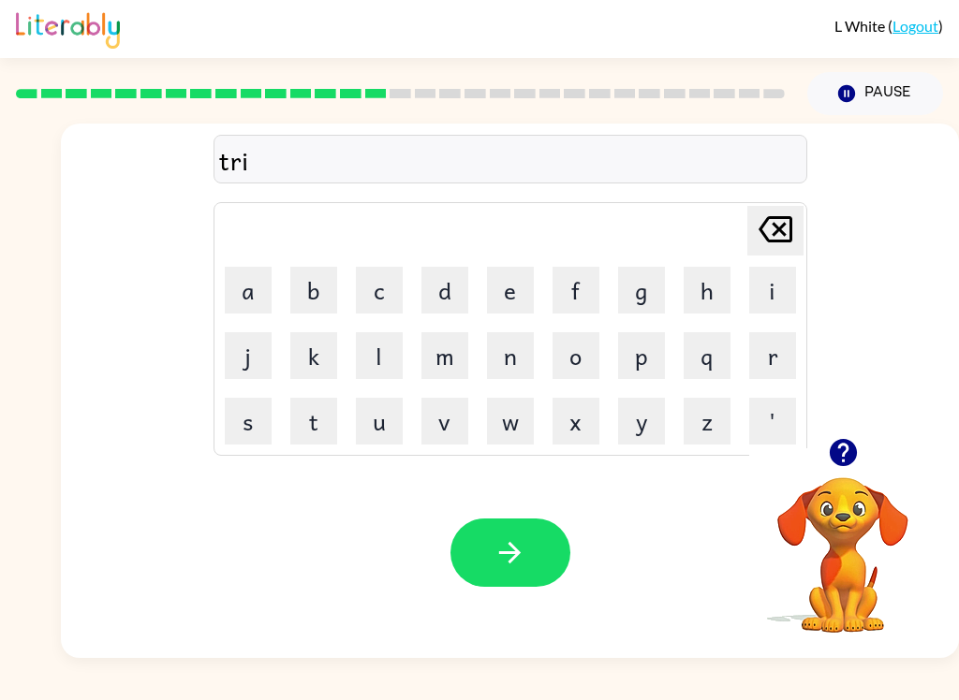
click at [767, 231] on icon "[PERSON_NAME] last character input" at bounding box center [775, 229] width 45 height 45
click at [777, 355] on button "r" at bounding box center [772, 355] width 47 height 47
click at [239, 286] on button "a" at bounding box center [248, 290] width 47 height 47
click at [451, 354] on button "m" at bounding box center [444, 355] width 47 height 47
click at [547, 552] on button "button" at bounding box center [510, 553] width 120 height 68
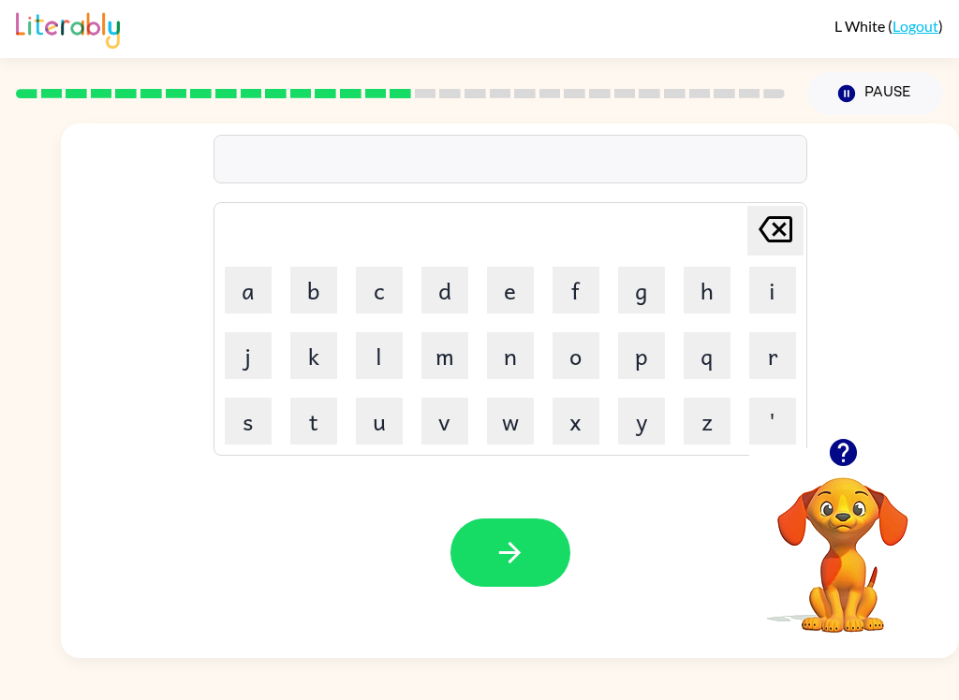
click at [861, 456] on button "button" at bounding box center [843, 453] width 48 height 48
click at [243, 423] on button "s" at bounding box center [248, 421] width 47 height 47
click at [507, 288] on button "e" at bounding box center [510, 290] width 47 height 47
click at [305, 401] on button "t" at bounding box center [313, 421] width 47 height 47
click at [522, 551] on icon "button" at bounding box center [509, 553] width 33 height 33
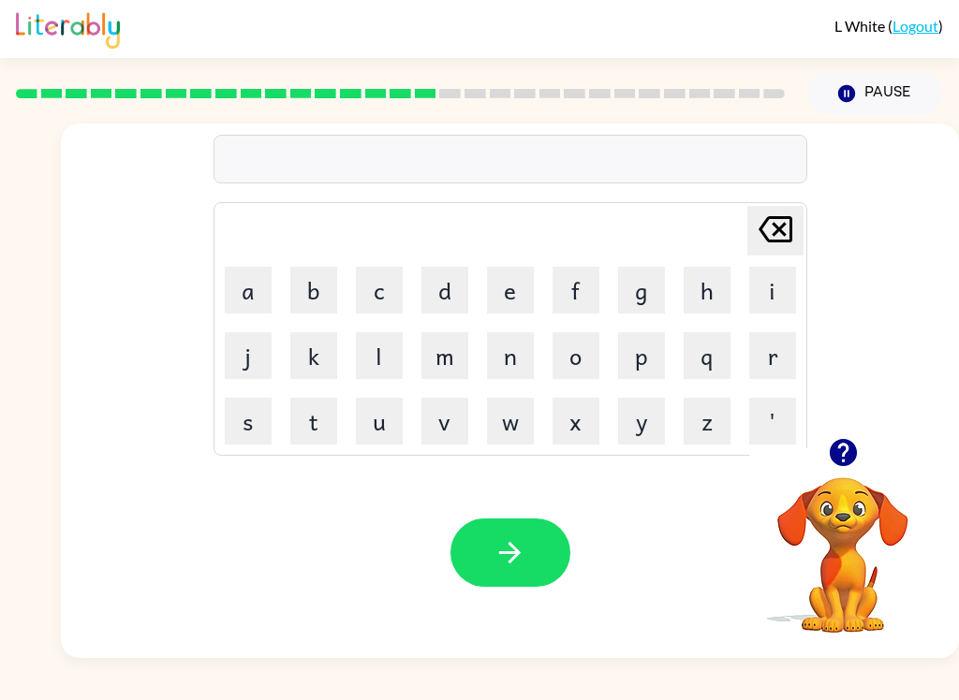
click at [436, 284] on button "d" at bounding box center [444, 290] width 47 height 47
click at [784, 368] on button "r" at bounding box center [772, 355] width 47 height 47
click at [769, 287] on button "i" at bounding box center [772, 290] width 47 height 47
click at [445, 353] on button "m" at bounding box center [444, 355] width 47 height 47
click at [758, 283] on button "i" at bounding box center [772, 290] width 47 height 47
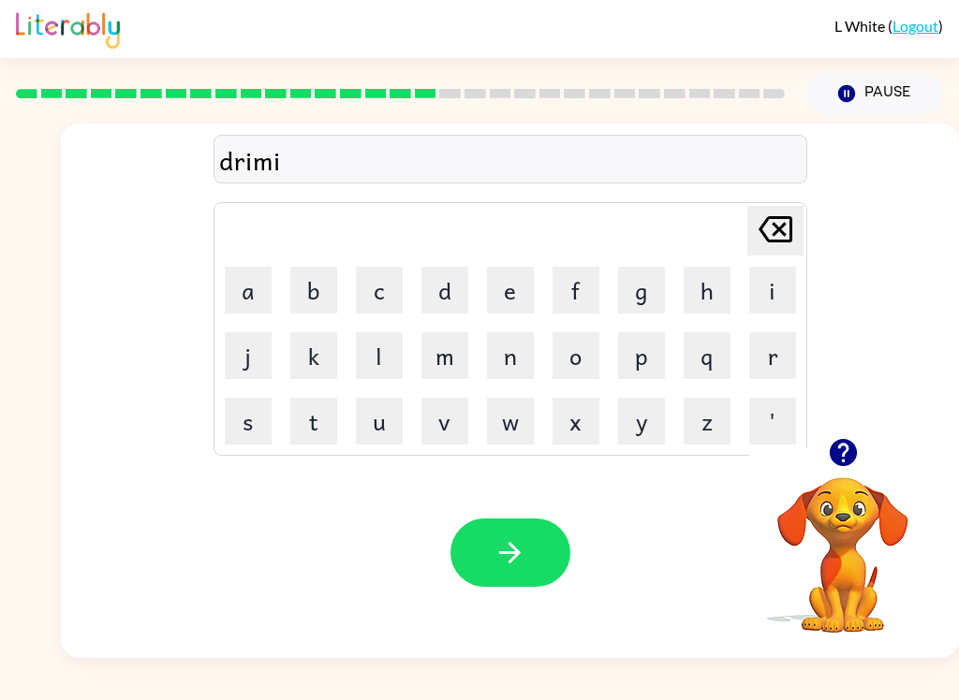
click at [508, 354] on button "n" at bounding box center [510, 355] width 47 height 47
click at [651, 288] on button "g" at bounding box center [641, 290] width 47 height 47
click at [521, 552] on icon "button" at bounding box center [509, 553] width 33 height 33
click at [642, 357] on button "p" at bounding box center [641, 355] width 47 height 47
click at [386, 338] on button "l" at bounding box center [379, 355] width 47 height 47
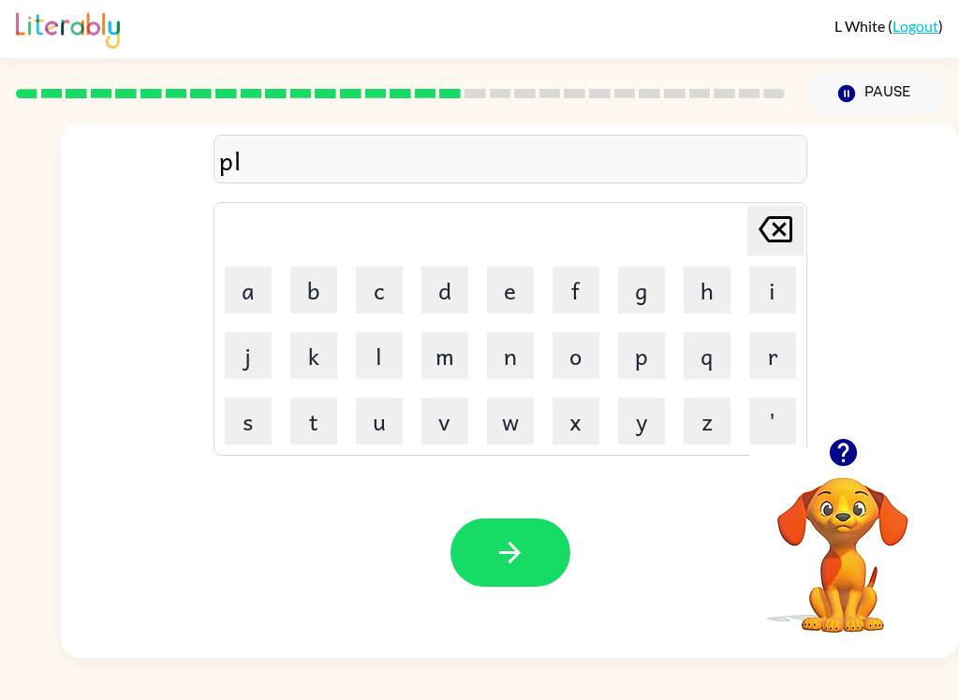
click at [241, 288] on button "a" at bounding box center [248, 290] width 47 height 47
click at [249, 424] on button "s" at bounding box center [248, 421] width 47 height 47
click at [312, 426] on button "t" at bounding box center [313, 421] width 47 height 47
click at [770, 289] on button "i" at bounding box center [772, 290] width 47 height 47
click at [390, 290] on button "c" at bounding box center [379, 290] width 47 height 47
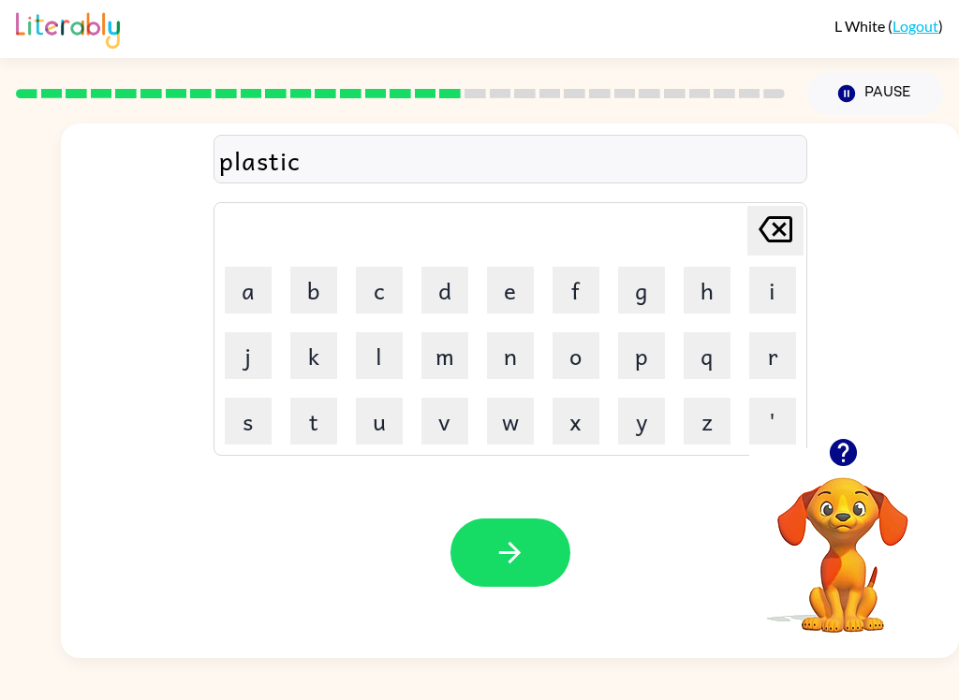
click at [529, 580] on button "button" at bounding box center [510, 553] width 120 height 68
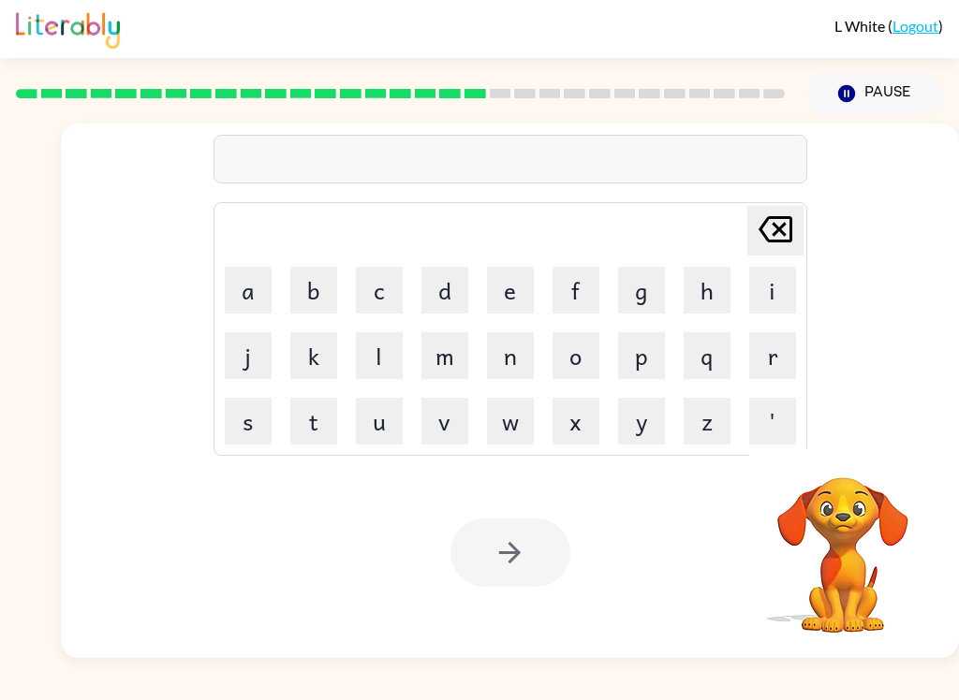
click at [449, 295] on button "d" at bounding box center [444, 290] width 47 height 47
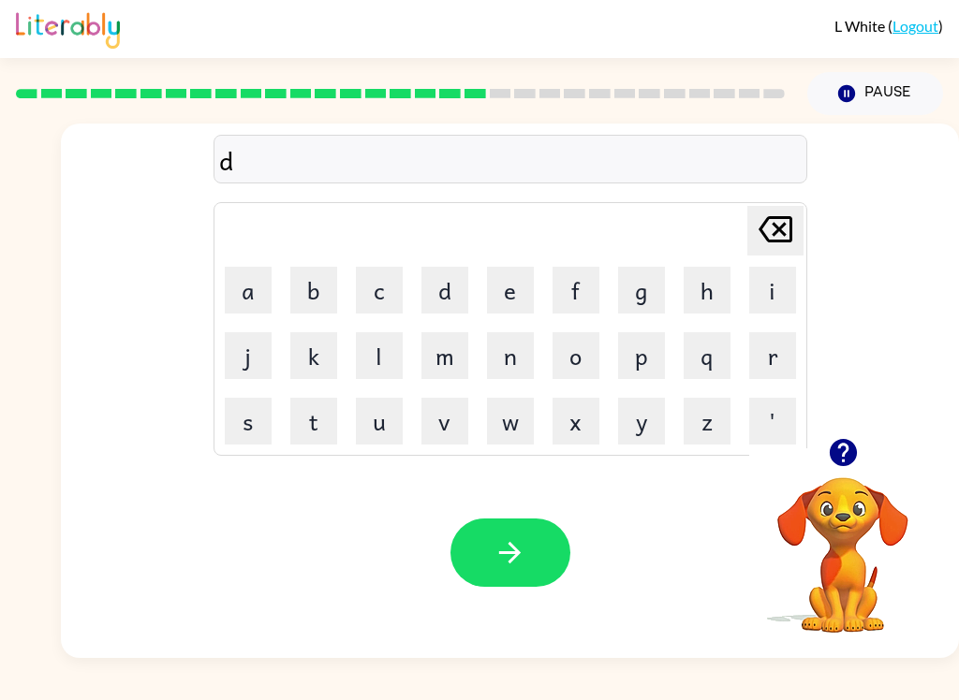
click at [239, 431] on button "s" at bounding box center [248, 421] width 47 height 47
click at [638, 362] on button "p" at bounding box center [641, 355] width 47 height 47
click at [385, 348] on button "l" at bounding box center [379, 355] width 47 height 47
click at [237, 294] on button "a" at bounding box center [248, 290] width 47 height 47
click at [480, 558] on button "button" at bounding box center [510, 553] width 120 height 68
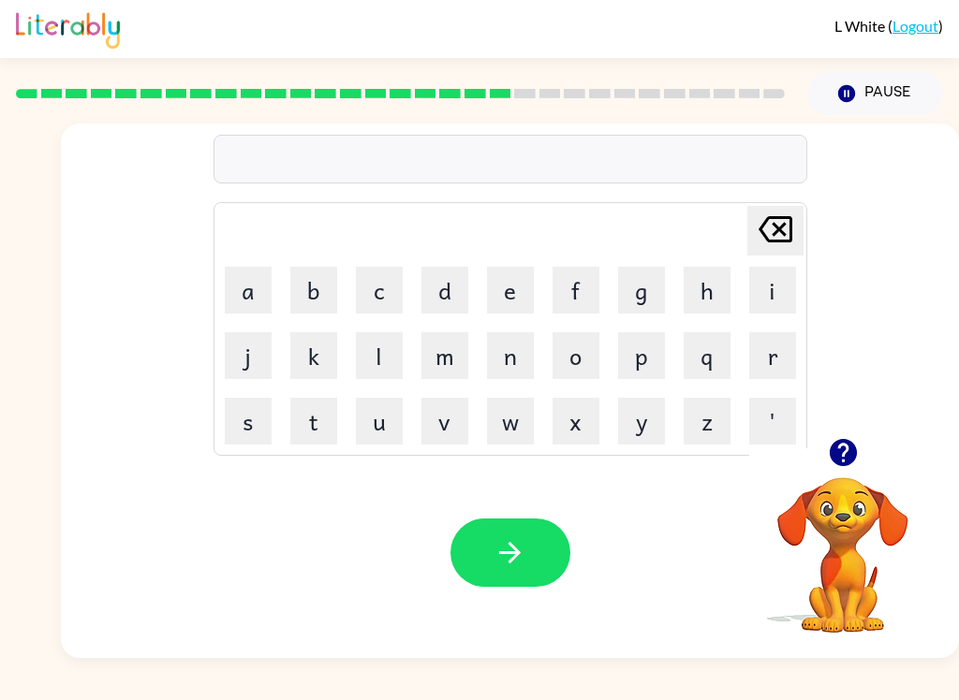
click at [851, 463] on icon "button" at bounding box center [842, 452] width 27 height 27
click at [440, 284] on button "d" at bounding box center [444, 290] width 47 height 47
click at [402, 422] on button "u" at bounding box center [379, 421] width 47 height 47
click at [248, 438] on button "s" at bounding box center [248, 421] width 47 height 47
click at [291, 431] on button "t" at bounding box center [313, 421] width 47 height 47
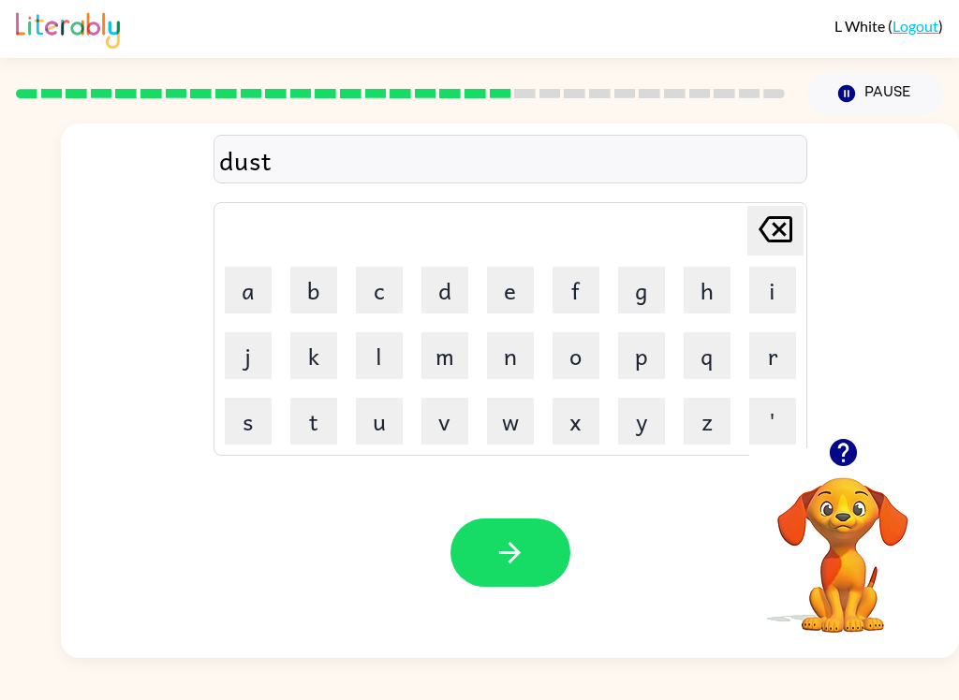
click at [507, 287] on button "e" at bounding box center [510, 290] width 47 height 47
click at [442, 297] on button "d" at bounding box center [444, 290] width 47 height 47
click at [540, 566] on button "button" at bounding box center [510, 553] width 120 height 68
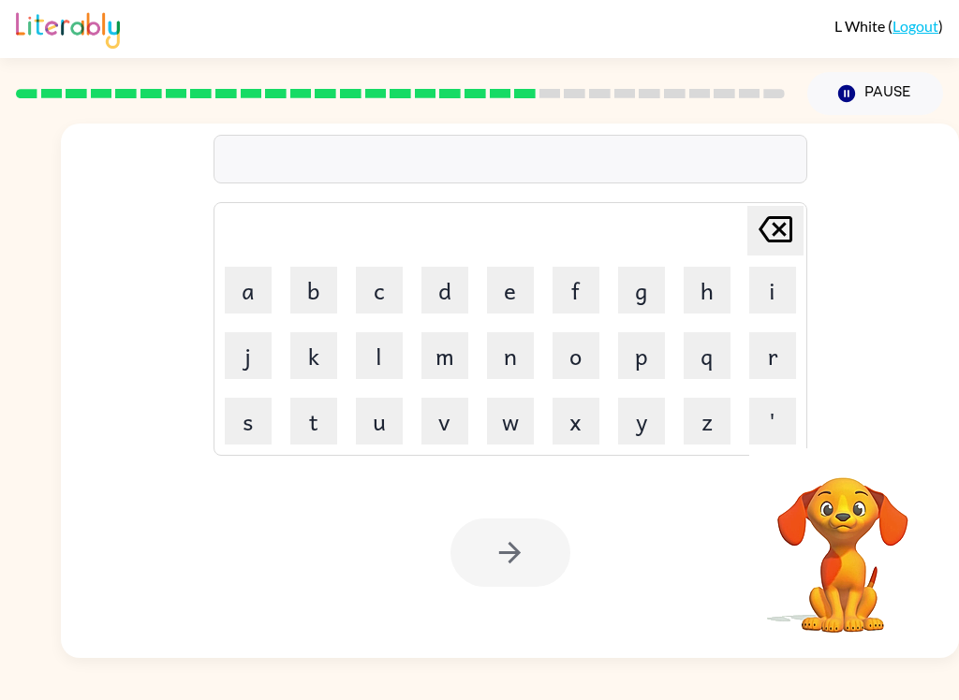
click at [250, 432] on button "s" at bounding box center [248, 421] width 47 height 47
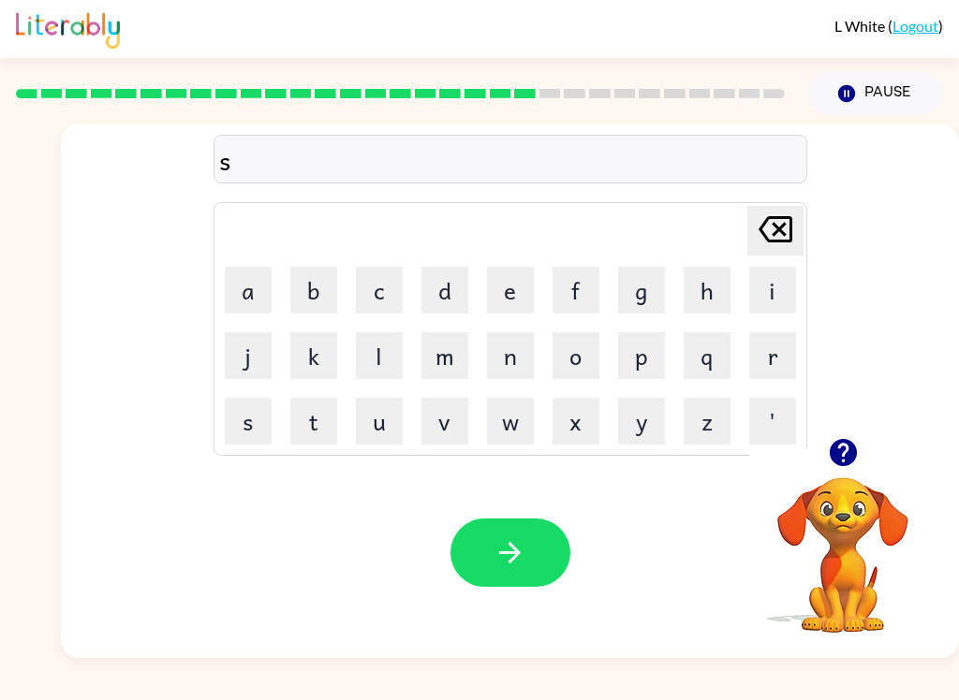
click at [517, 288] on button "e" at bounding box center [510, 290] width 47 height 47
click at [515, 347] on button "n" at bounding box center [510, 355] width 47 height 47
click at [305, 421] on button "t" at bounding box center [313, 421] width 47 height 47
click at [368, 423] on button "u" at bounding box center [379, 421] width 47 height 47
click at [653, 352] on button "p" at bounding box center [641, 355] width 47 height 47
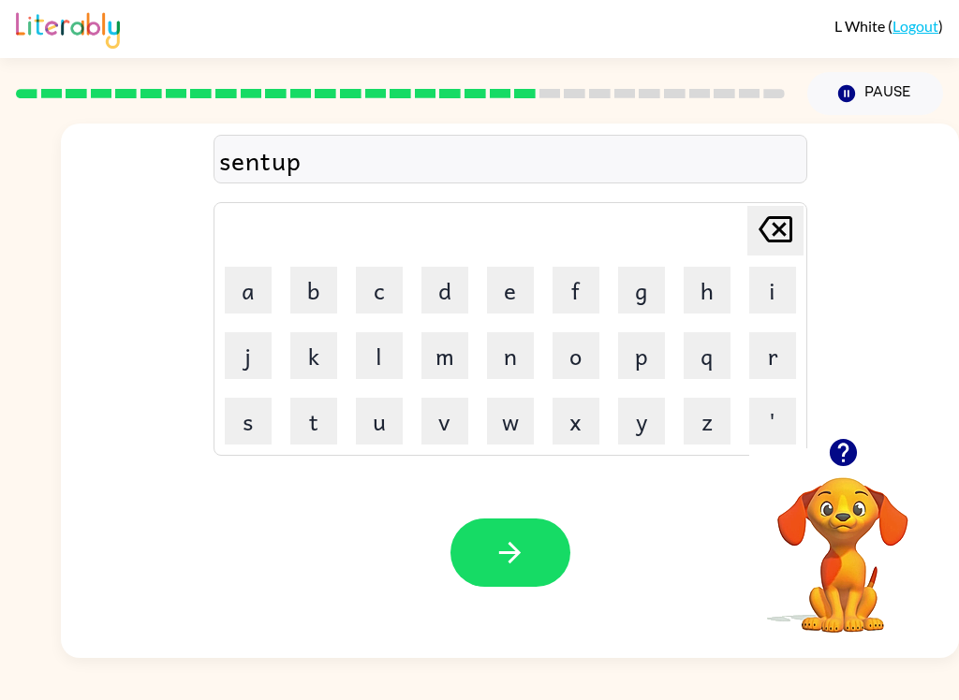
click at [523, 273] on button "e" at bounding box center [510, 290] width 47 height 47
click at [239, 281] on button "a" at bounding box center [248, 290] width 47 height 47
click at [444, 289] on button "d" at bounding box center [444, 290] width 47 height 47
click at [561, 552] on button "button" at bounding box center [510, 553] width 120 height 68
click at [772, 368] on button "r" at bounding box center [772, 355] width 47 height 47
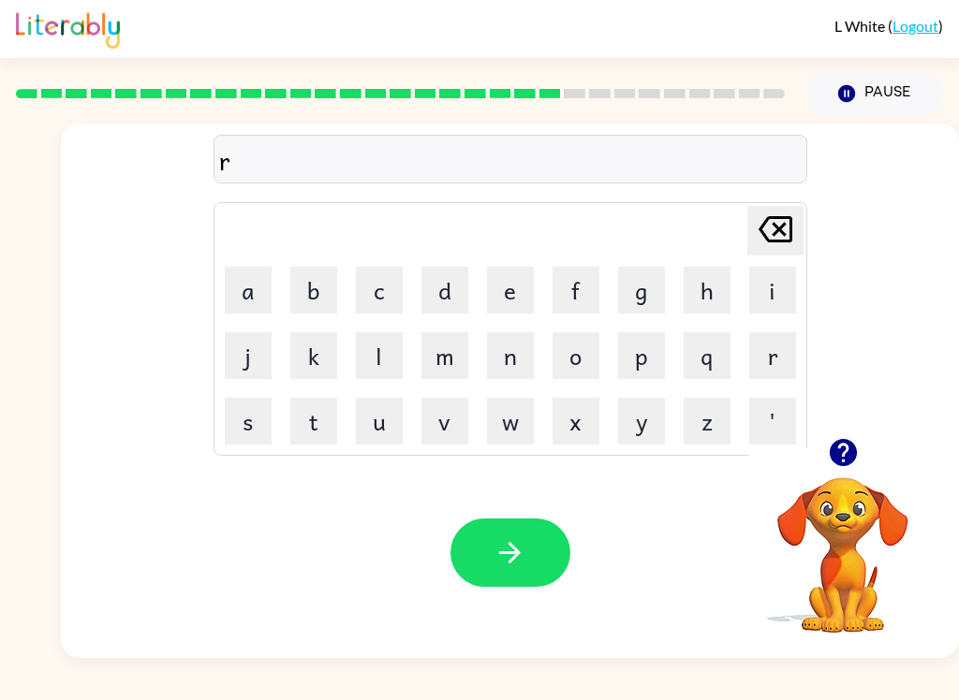
click at [257, 302] on button "a" at bounding box center [248, 290] width 47 height 47
click at [516, 367] on button "n" at bounding box center [510, 355] width 47 height 47
click at [516, 474] on div "Your browser must support playing .mp4 files to use Literably. Please try using…" at bounding box center [510, 553] width 898 height 211
click at [391, 283] on button "c" at bounding box center [379, 290] width 47 height 47
click at [586, 353] on button "o" at bounding box center [575, 355] width 47 height 47
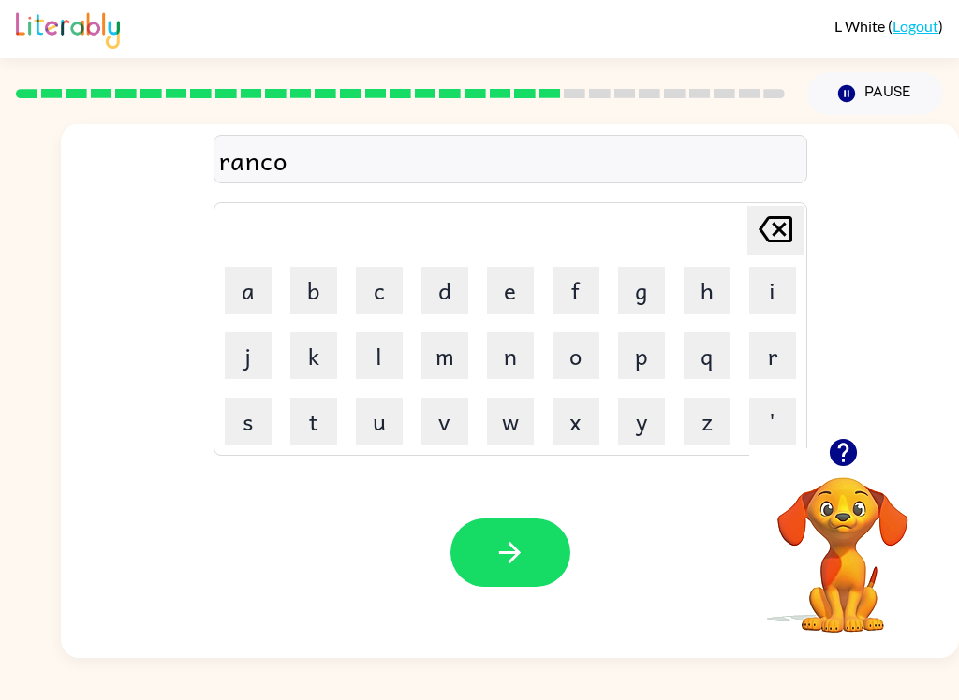
click at [295, 443] on button "t" at bounding box center [313, 421] width 47 height 47
click at [239, 305] on button "a" at bounding box center [248, 290] width 47 height 47
click at [767, 222] on icon at bounding box center [775, 229] width 34 height 26
click at [636, 277] on button "g" at bounding box center [641, 290] width 47 height 47
click at [778, 235] on icon "[PERSON_NAME] last character input" at bounding box center [775, 229] width 45 height 45
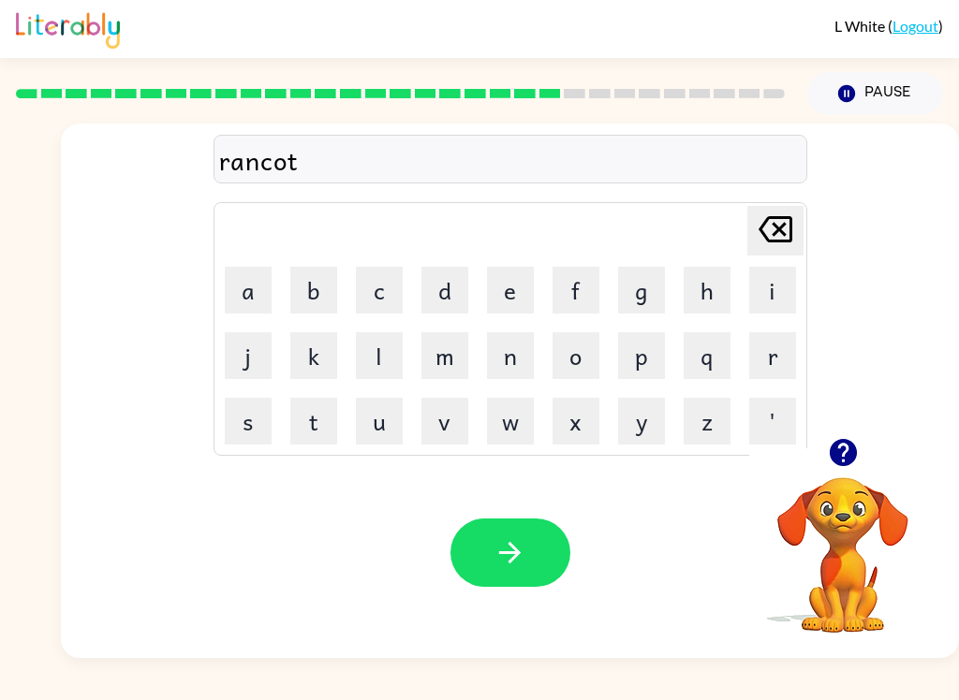
click at [508, 291] on button "e" at bounding box center [510, 290] width 47 height 47
click at [767, 214] on icon "[PERSON_NAME] last character input" at bounding box center [775, 229] width 45 height 45
click at [504, 534] on button "button" at bounding box center [510, 553] width 120 height 68
click at [444, 354] on button "m" at bounding box center [444, 355] width 47 height 47
click at [245, 286] on button "a" at bounding box center [248, 290] width 47 height 47
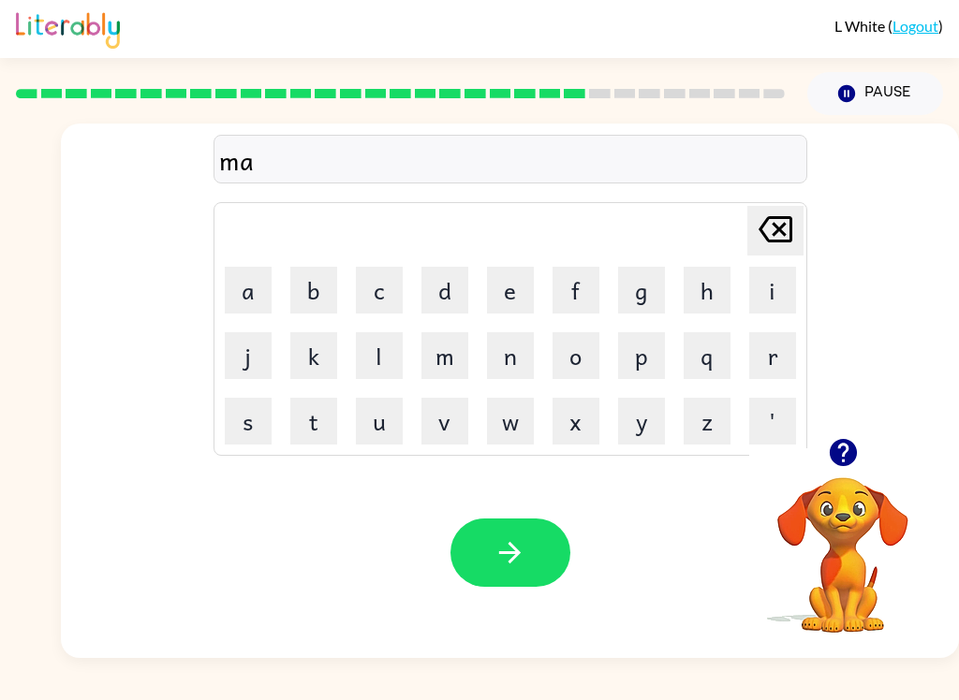
click at [769, 359] on button "r" at bounding box center [772, 355] width 47 height 47
click at [374, 287] on button "c" at bounding box center [379, 290] width 47 height 47
click at [372, 363] on button "l" at bounding box center [379, 355] width 47 height 47
click at [503, 545] on icon "button" at bounding box center [509, 553] width 33 height 33
click at [777, 282] on button "i" at bounding box center [772, 290] width 47 height 47
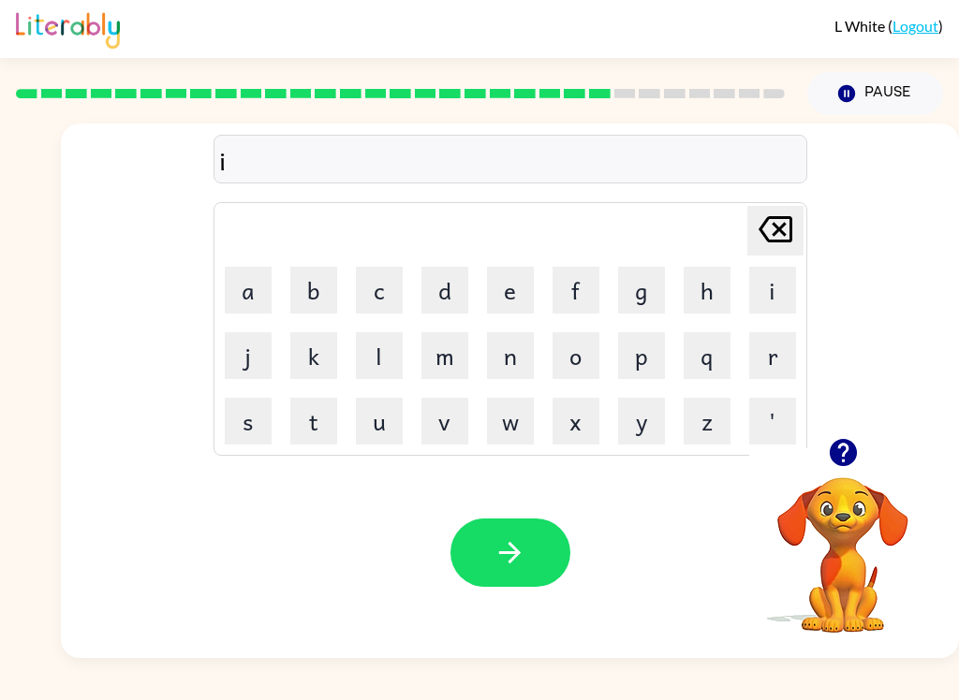
click at [630, 300] on button "g" at bounding box center [641, 290] width 47 height 47
click at [452, 423] on button "v" at bounding box center [444, 421] width 47 height 47
click at [525, 295] on button "e" at bounding box center [510, 290] width 47 height 47
click at [513, 351] on button "n" at bounding box center [510, 355] width 47 height 47
click at [239, 426] on button "s" at bounding box center [248, 421] width 47 height 47
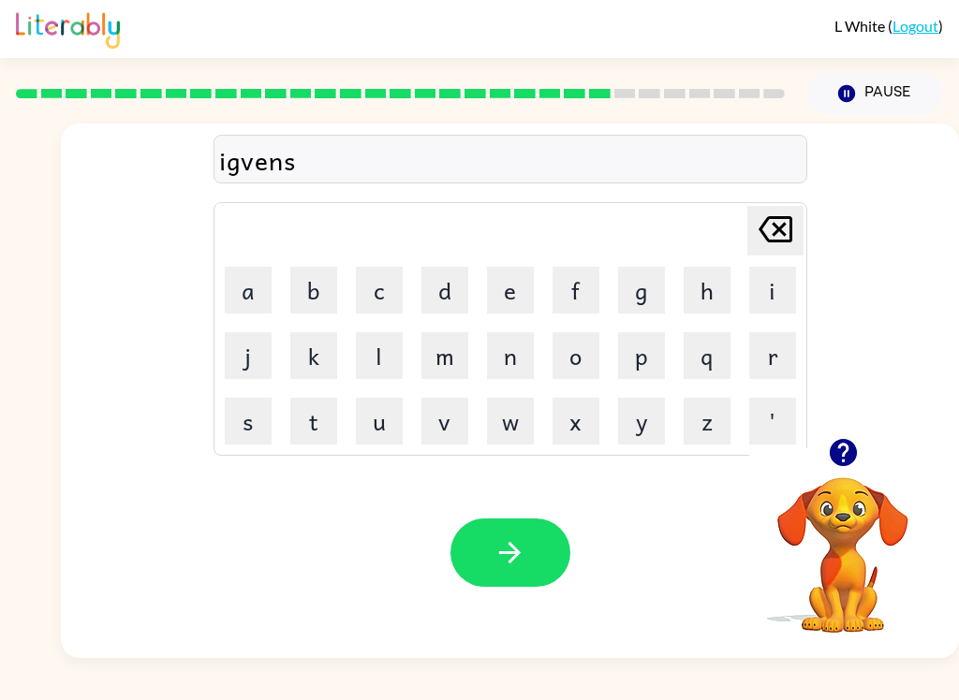
click at [772, 281] on button "i" at bounding box center [772, 290] width 47 height 47
click at [523, 345] on button "n" at bounding box center [510, 355] width 47 height 47
click at [648, 289] on button "g" at bounding box center [641, 290] width 47 height 47
click at [527, 570] on button "button" at bounding box center [510, 553] width 120 height 68
click at [637, 302] on button "g" at bounding box center [641, 290] width 47 height 47
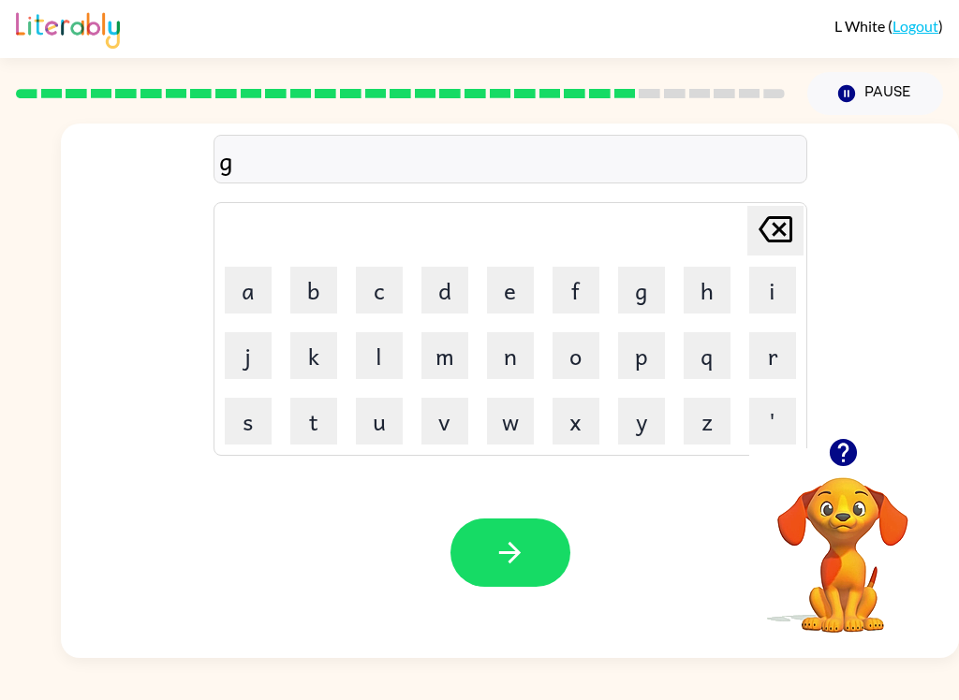
click at [556, 368] on button "o" at bounding box center [575, 355] width 47 height 47
click at [442, 279] on button "d" at bounding box center [444, 290] width 47 height 47
click at [787, 223] on icon "[PERSON_NAME] last character input" at bounding box center [775, 229] width 45 height 45
click at [318, 281] on button "b" at bounding box center [313, 290] width 47 height 47
click at [391, 332] on button "l" at bounding box center [379, 355] width 47 height 47
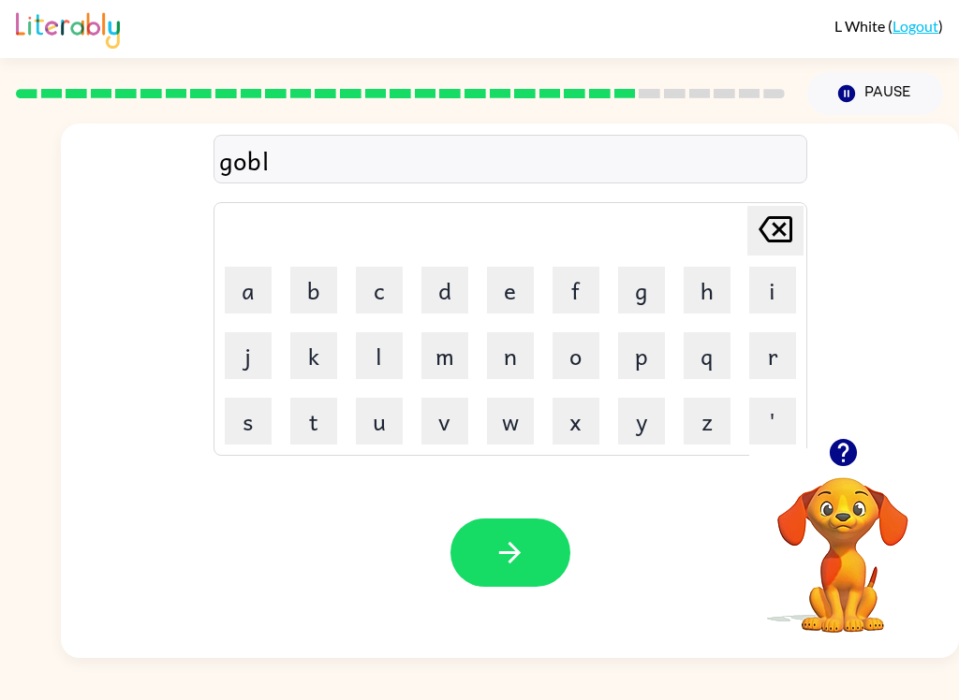
click at [502, 359] on button "n" at bounding box center [510, 355] width 47 height 47
click at [536, 535] on button "button" at bounding box center [510, 553] width 120 height 68
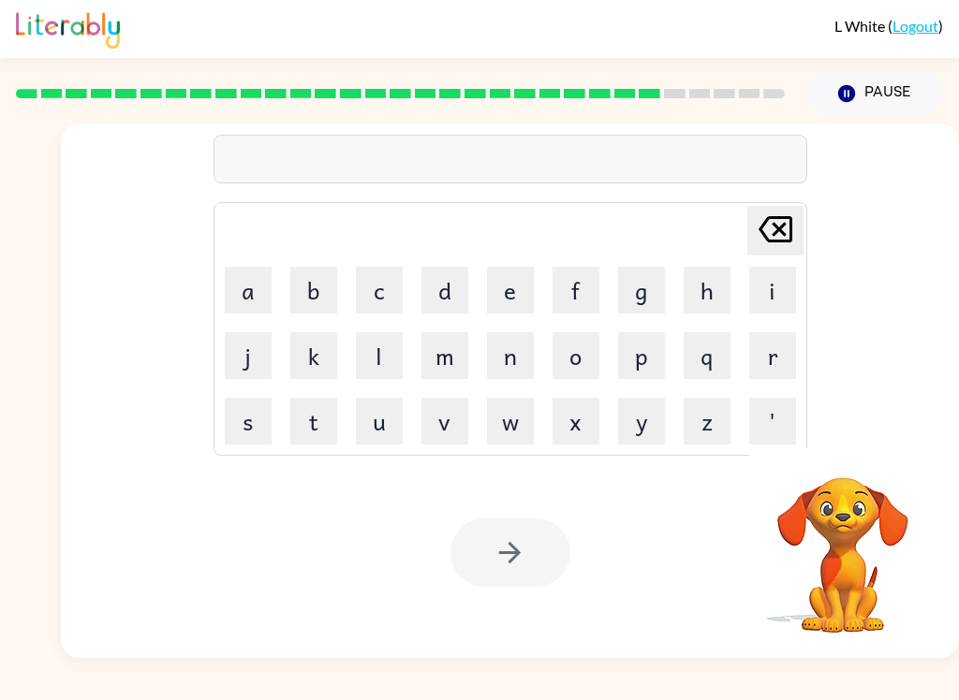
click at [641, 287] on button "g" at bounding box center [641, 290] width 47 height 47
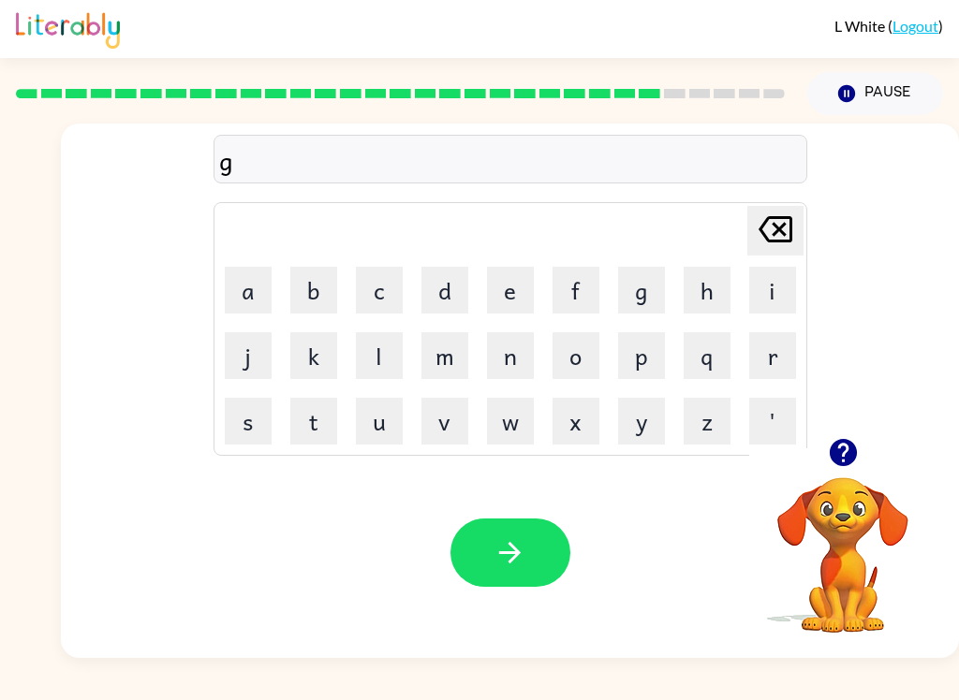
click at [382, 419] on button "u" at bounding box center [379, 421] width 47 height 47
click at [448, 432] on button "v" at bounding box center [444, 421] width 47 height 47
click at [515, 298] on button "e" at bounding box center [510, 290] width 47 height 47
click at [772, 345] on button "r" at bounding box center [772, 355] width 47 height 47
click at [448, 362] on button "m" at bounding box center [444, 355] width 47 height 47
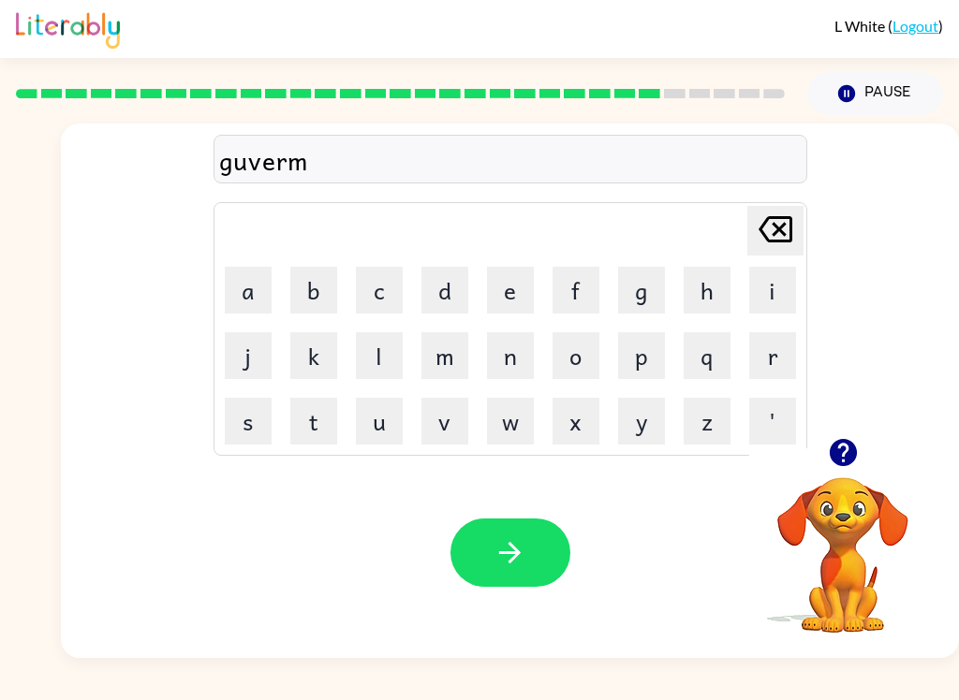
click at [507, 289] on button "e" at bounding box center [510, 290] width 47 height 47
click at [509, 355] on button "n" at bounding box center [510, 355] width 47 height 47
click at [291, 425] on button "t" at bounding box center [313, 421] width 47 height 47
click at [511, 565] on icon "button" at bounding box center [509, 553] width 33 height 33
click at [243, 415] on button "s" at bounding box center [248, 421] width 47 height 47
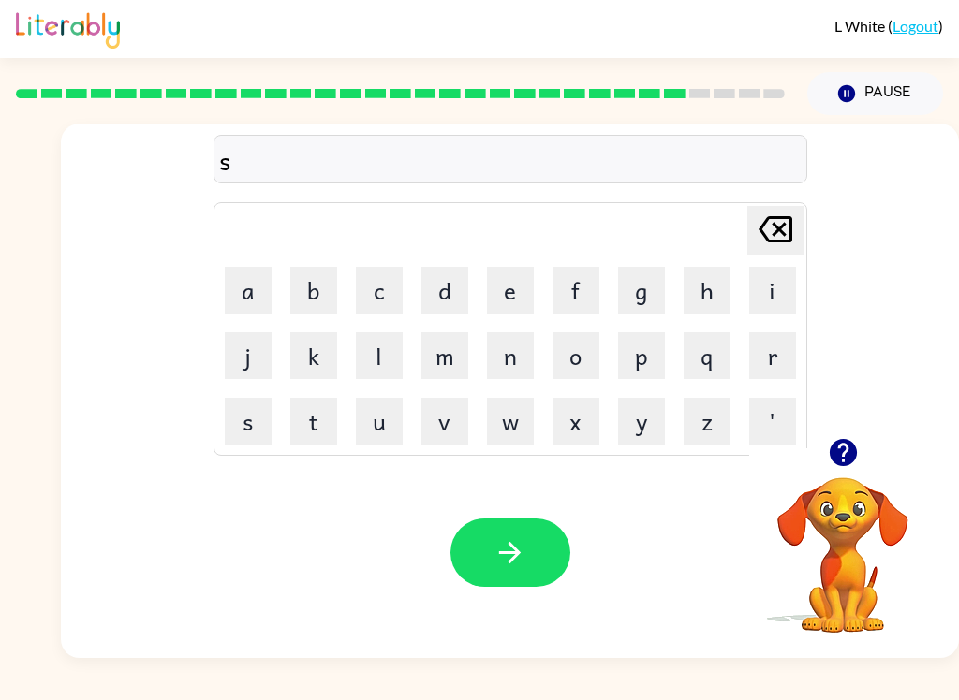
click at [298, 408] on button "t" at bounding box center [313, 421] width 47 height 47
click at [766, 353] on button "r" at bounding box center [772, 355] width 47 height 47
click at [254, 286] on button "a" at bounding box center [248, 290] width 47 height 47
click at [530, 290] on button "e" at bounding box center [510, 290] width 47 height 47
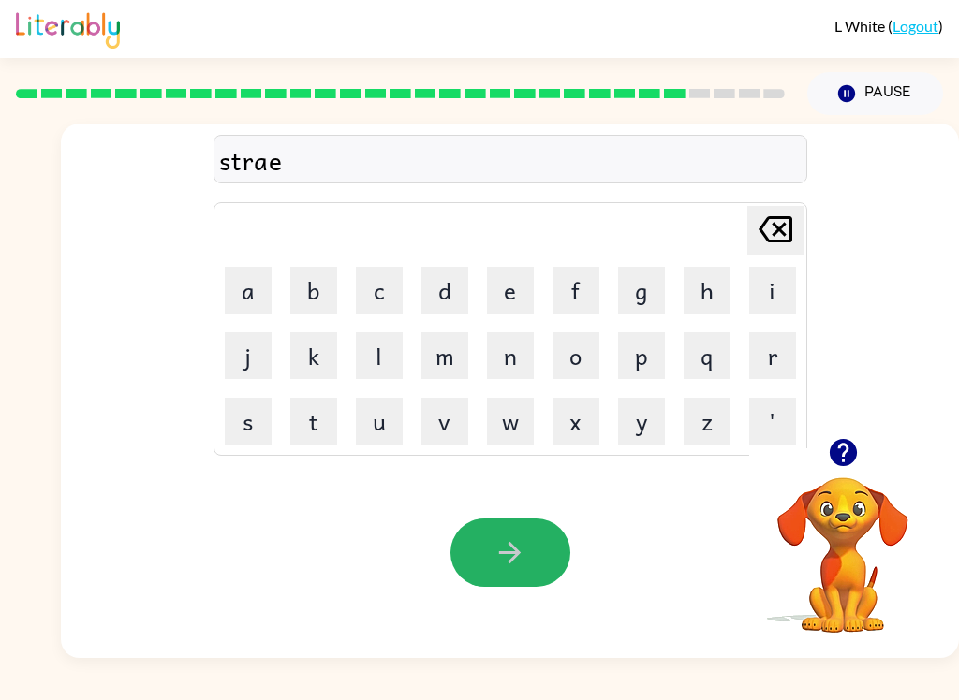
click at [522, 579] on button "button" at bounding box center [510, 553] width 120 height 68
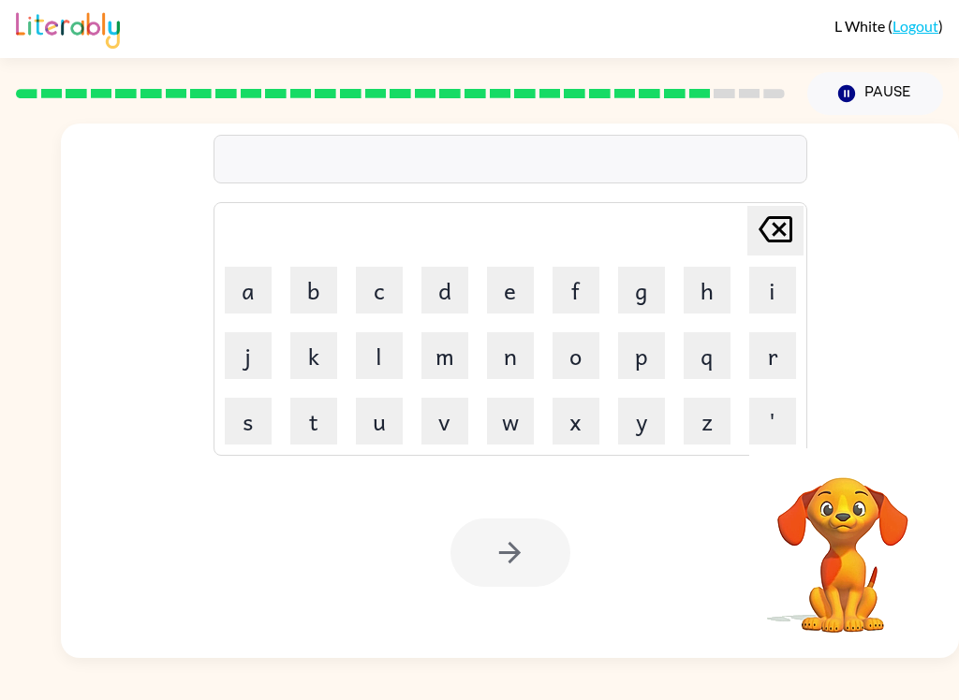
click at [255, 427] on button "s" at bounding box center [248, 421] width 47 height 47
click at [702, 280] on button "h" at bounding box center [707, 290] width 47 height 47
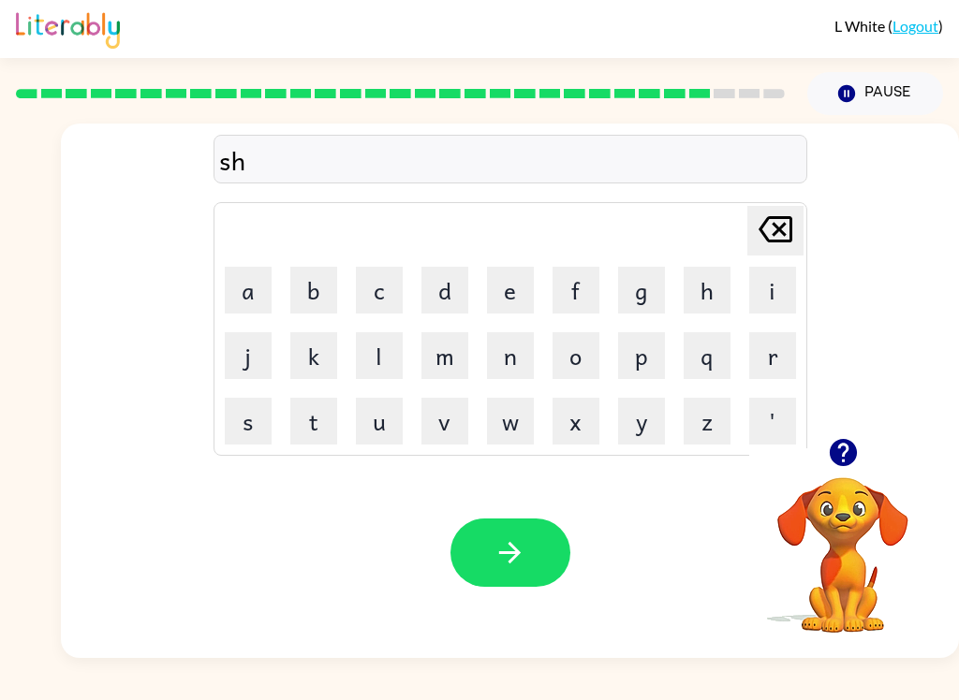
click at [251, 286] on button "a" at bounding box center [248, 290] width 47 height 47
click at [654, 360] on button "p" at bounding box center [641, 355] width 47 height 47
click at [497, 301] on button "e" at bounding box center [510, 290] width 47 height 47
click at [499, 547] on icon "button" at bounding box center [509, 553] width 33 height 33
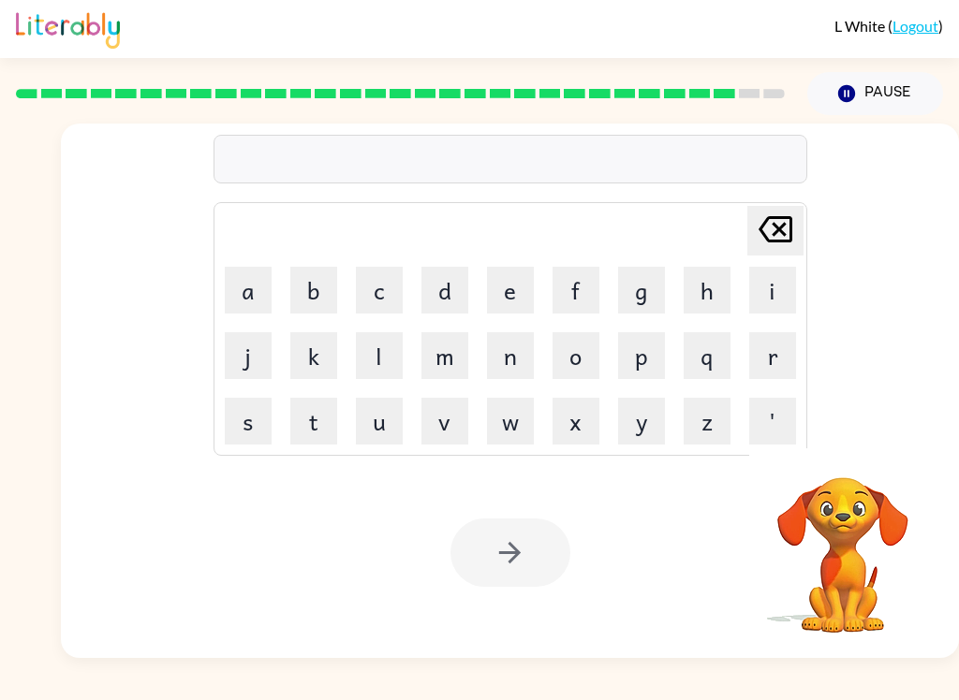
click at [508, 289] on button "e" at bounding box center [510, 290] width 47 height 47
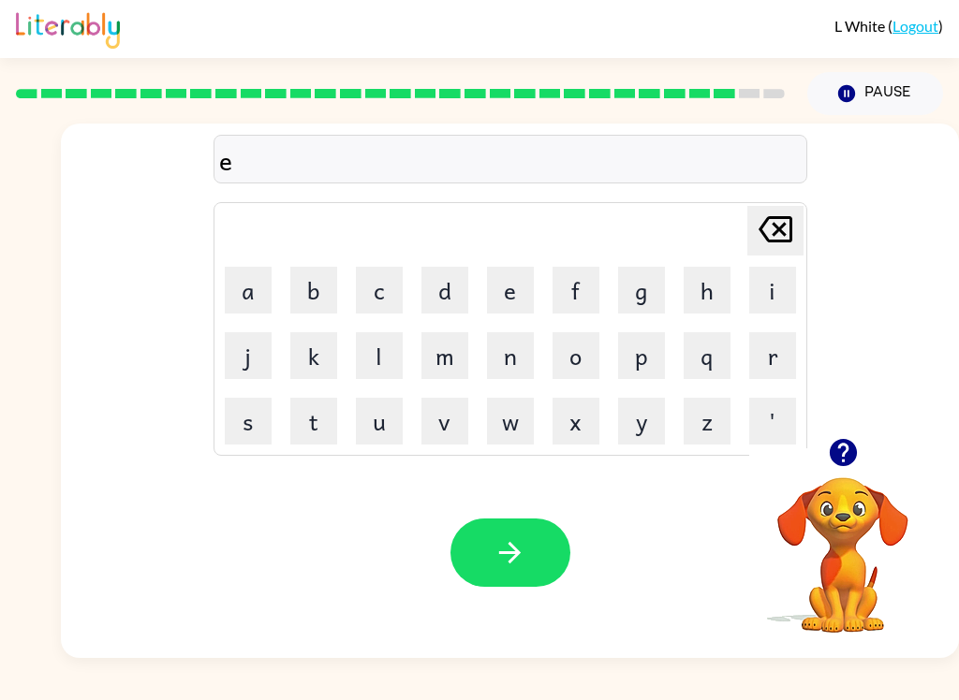
click at [576, 423] on button "x" at bounding box center [575, 421] width 47 height 47
click at [245, 269] on button "a" at bounding box center [248, 290] width 47 height 47
click at [390, 361] on button "l" at bounding box center [379, 355] width 47 height 47
click at [519, 278] on button "e" at bounding box center [510, 290] width 47 height 47
click at [519, 356] on button "n" at bounding box center [510, 355] width 47 height 47
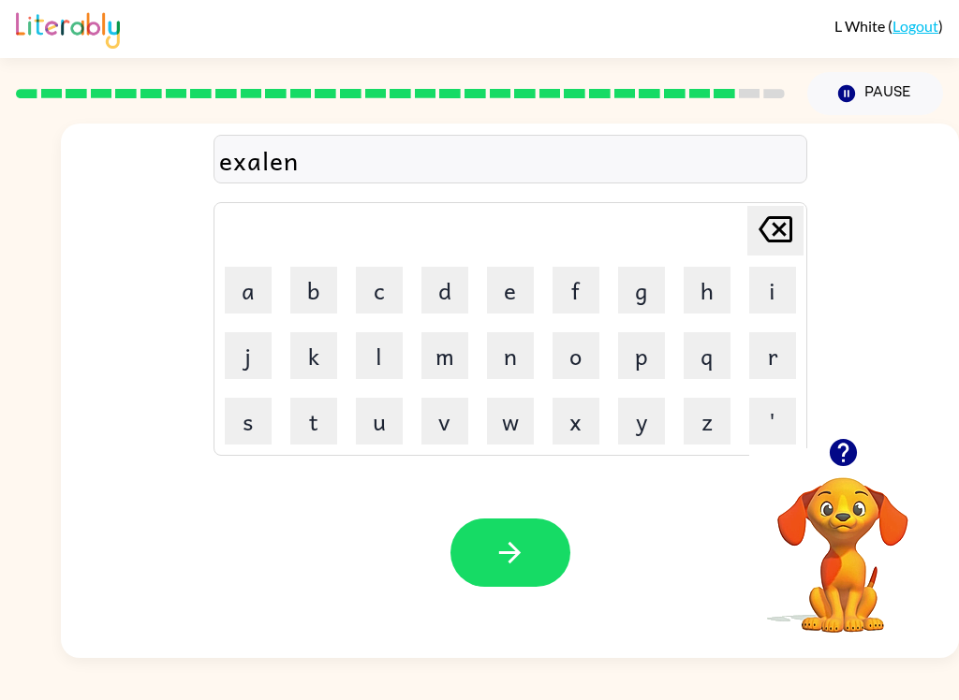
click at [301, 432] on button "t" at bounding box center [313, 421] width 47 height 47
click at [520, 546] on icon "button" at bounding box center [509, 553] width 33 height 33
click at [241, 354] on button "j" at bounding box center [248, 355] width 47 height 47
click at [572, 345] on button "o" at bounding box center [575, 355] width 47 height 47
click at [309, 286] on button "b" at bounding box center [313, 290] width 47 height 47
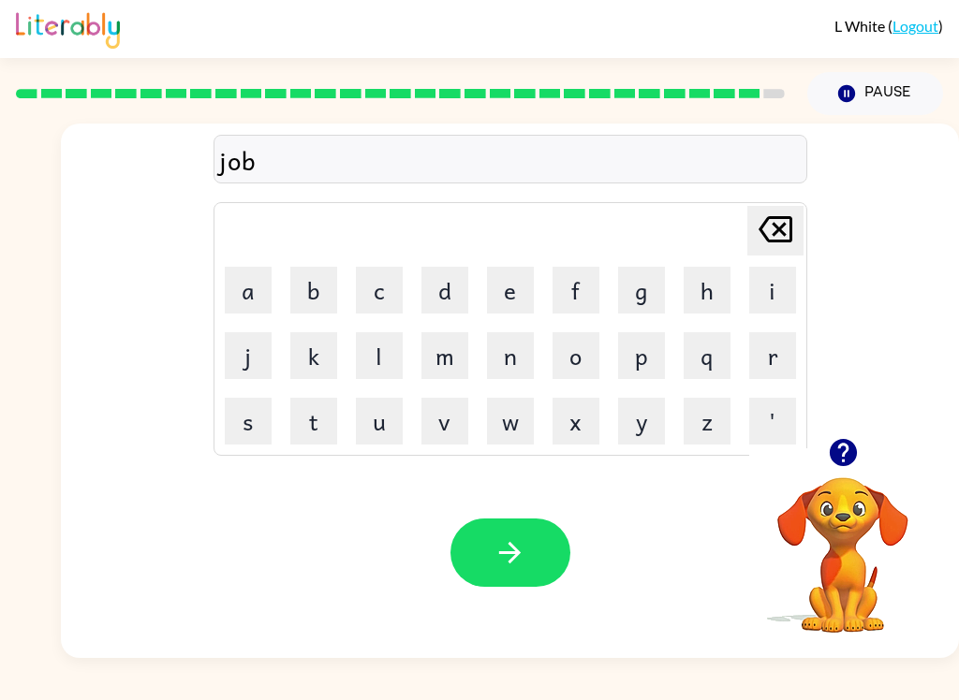
click at [778, 367] on button "r" at bounding box center [772, 355] width 47 height 47
click at [248, 285] on button "a" at bounding box center [248, 290] width 47 height 47
click at [374, 289] on button "c" at bounding box center [379, 290] width 47 height 47
click at [290, 365] on button "k" at bounding box center [313, 355] width 47 height 47
click at [509, 297] on button "e" at bounding box center [510, 290] width 47 height 47
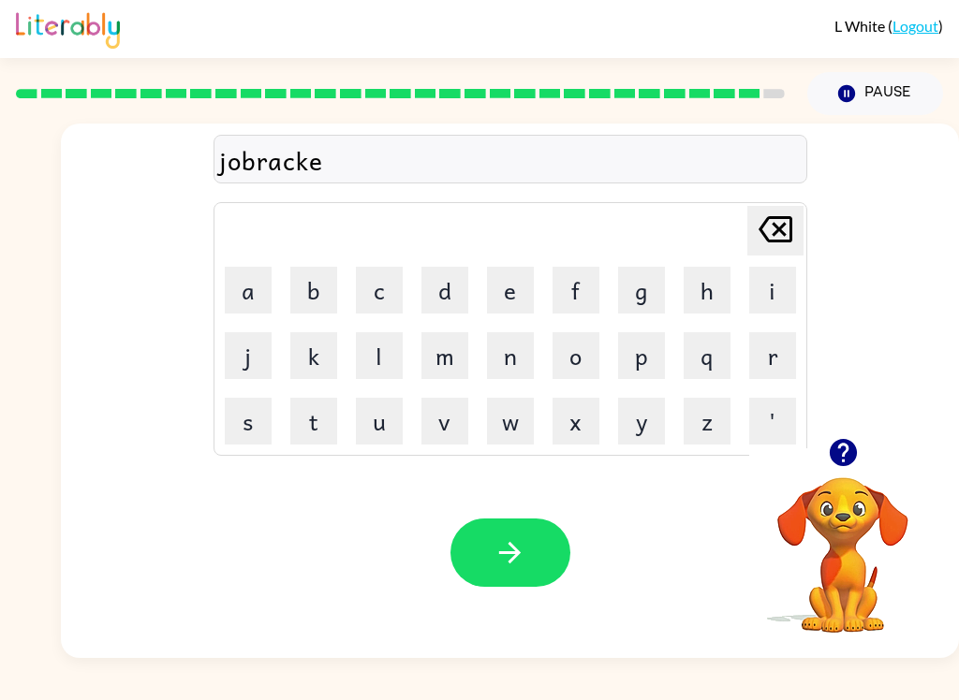
click at [763, 354] on button "r" at bounding box center [772, 355] width 47 height 47
click at [493, 552] on button "button" at bounding box center [510, 553] width 120 height 68
